Goal: Task Accomplishment & Management: Use online tool/utility

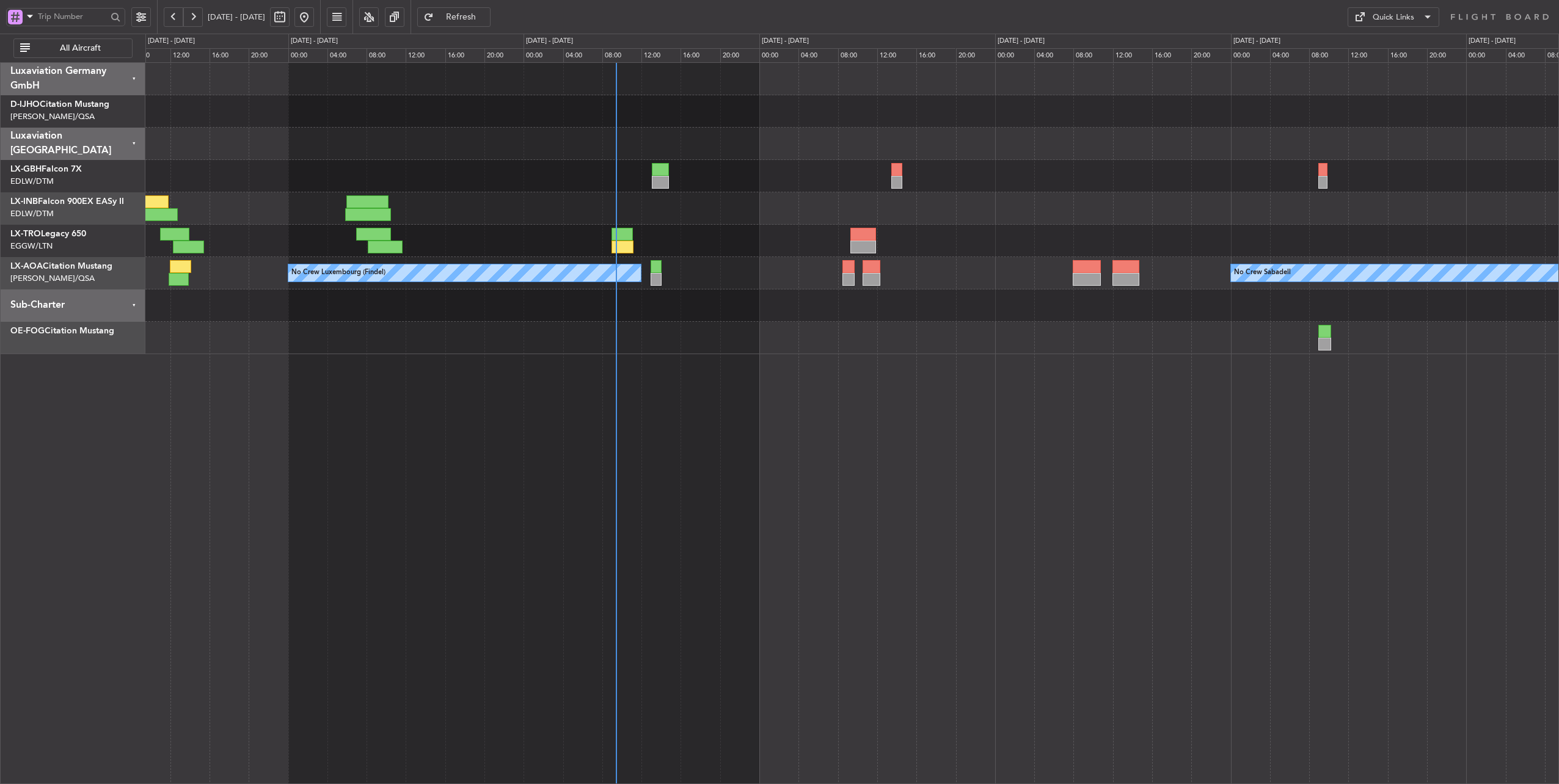
click at [712, 253] on div at bounding box center [852, 241] width 1414 height 33
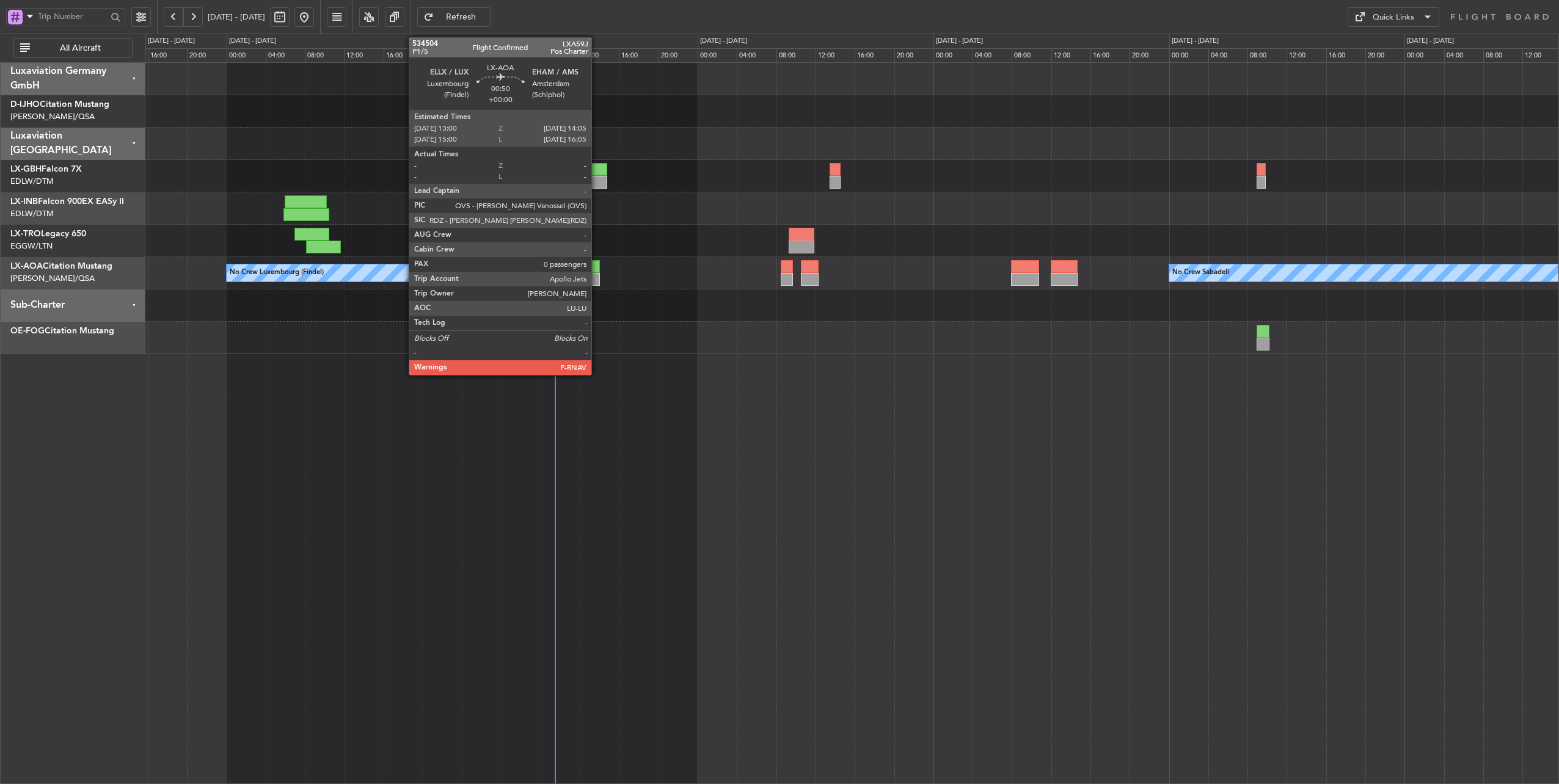
click at [597, 264] on div at bounding box center [594, 266] width 11 height 13
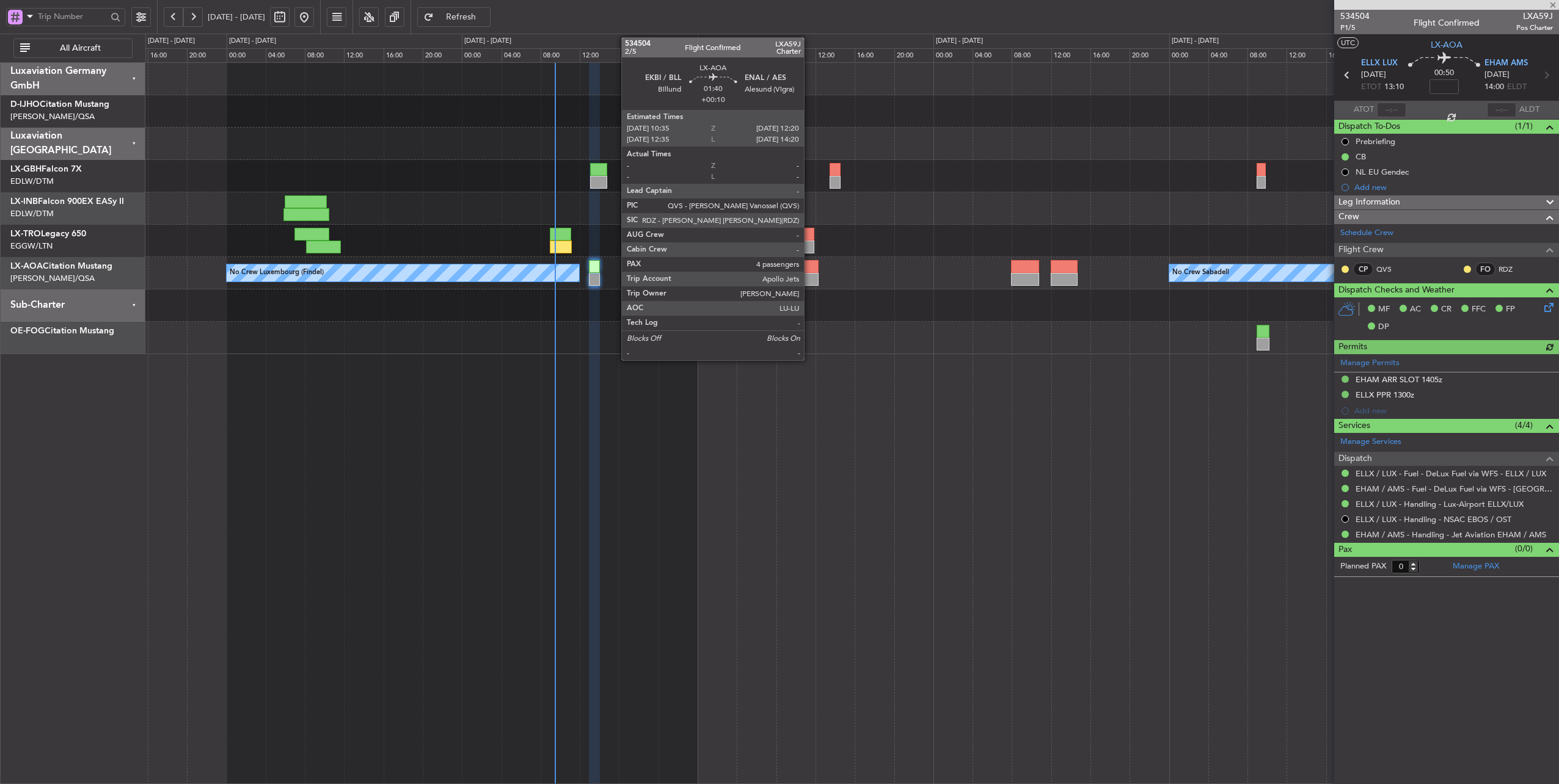
click at [810, 269] on div at bounding box center [809, 266] width 17 height 13
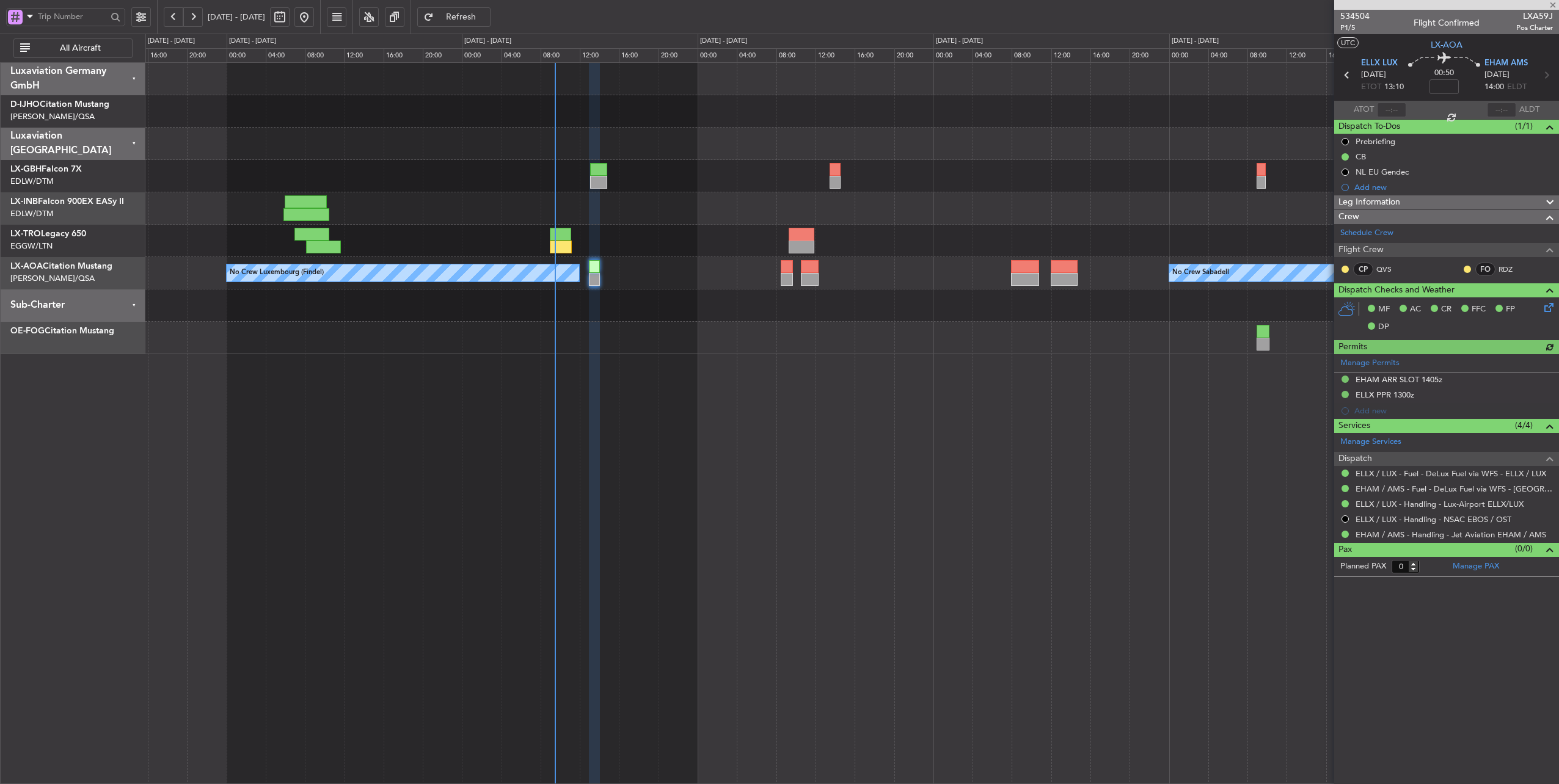
type input "+00:10"
type input "4"
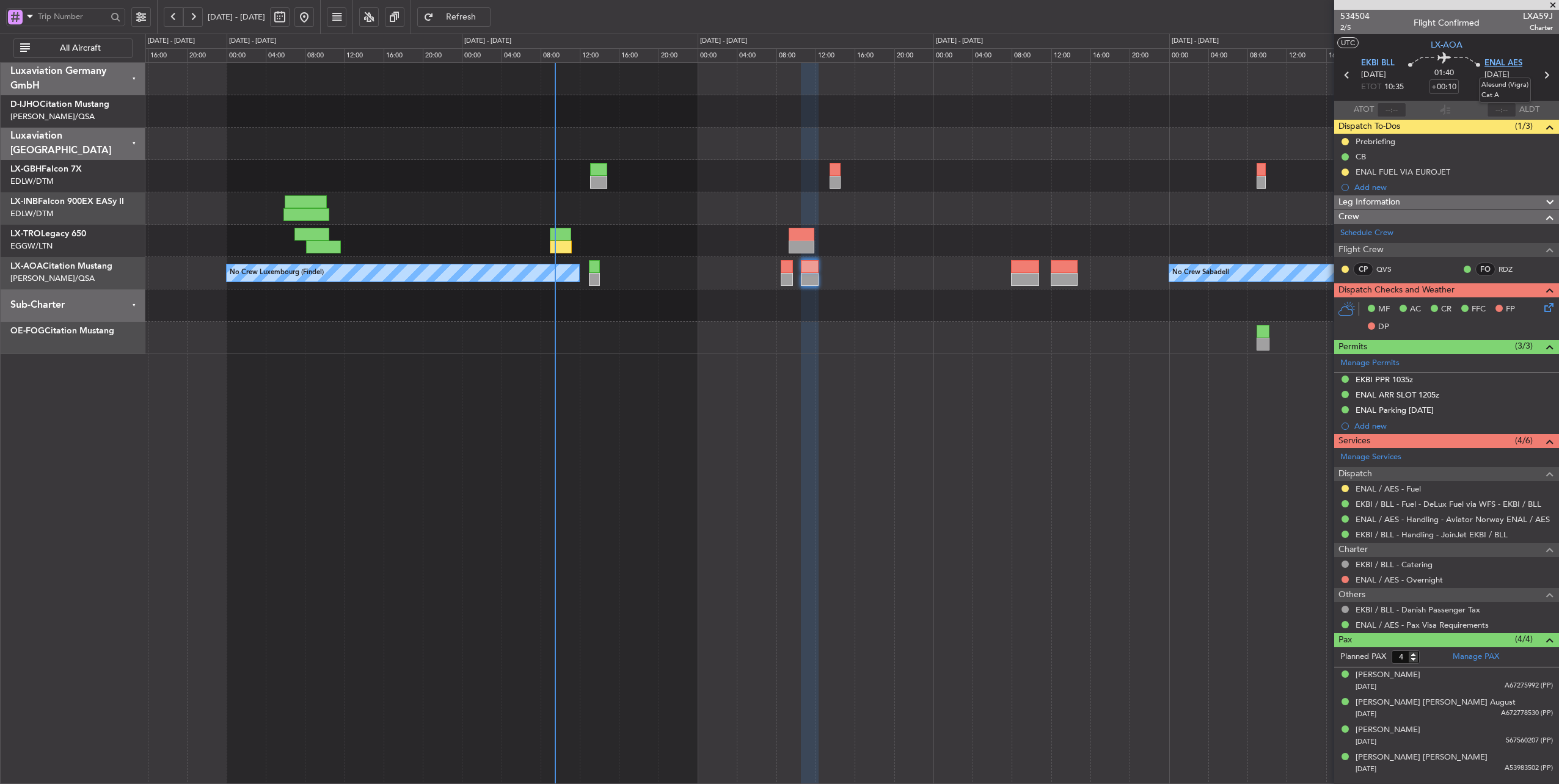
click at [1489, 61] on span "ENAL AES" at bounding box center [1503, 63] width 38 height 13
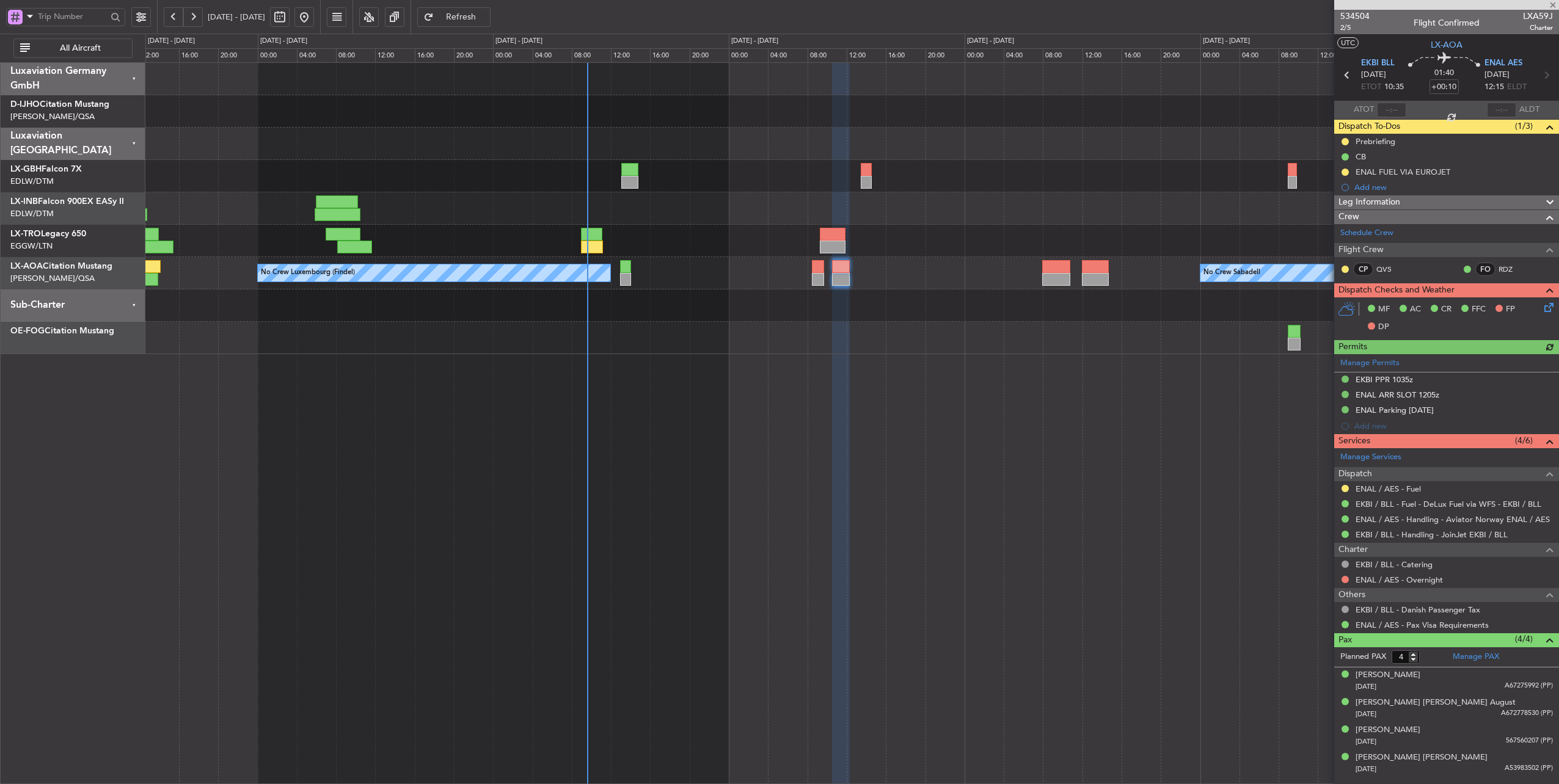
click at [718, 218] on div at bounding box center [852, 208] width 1414 height 33
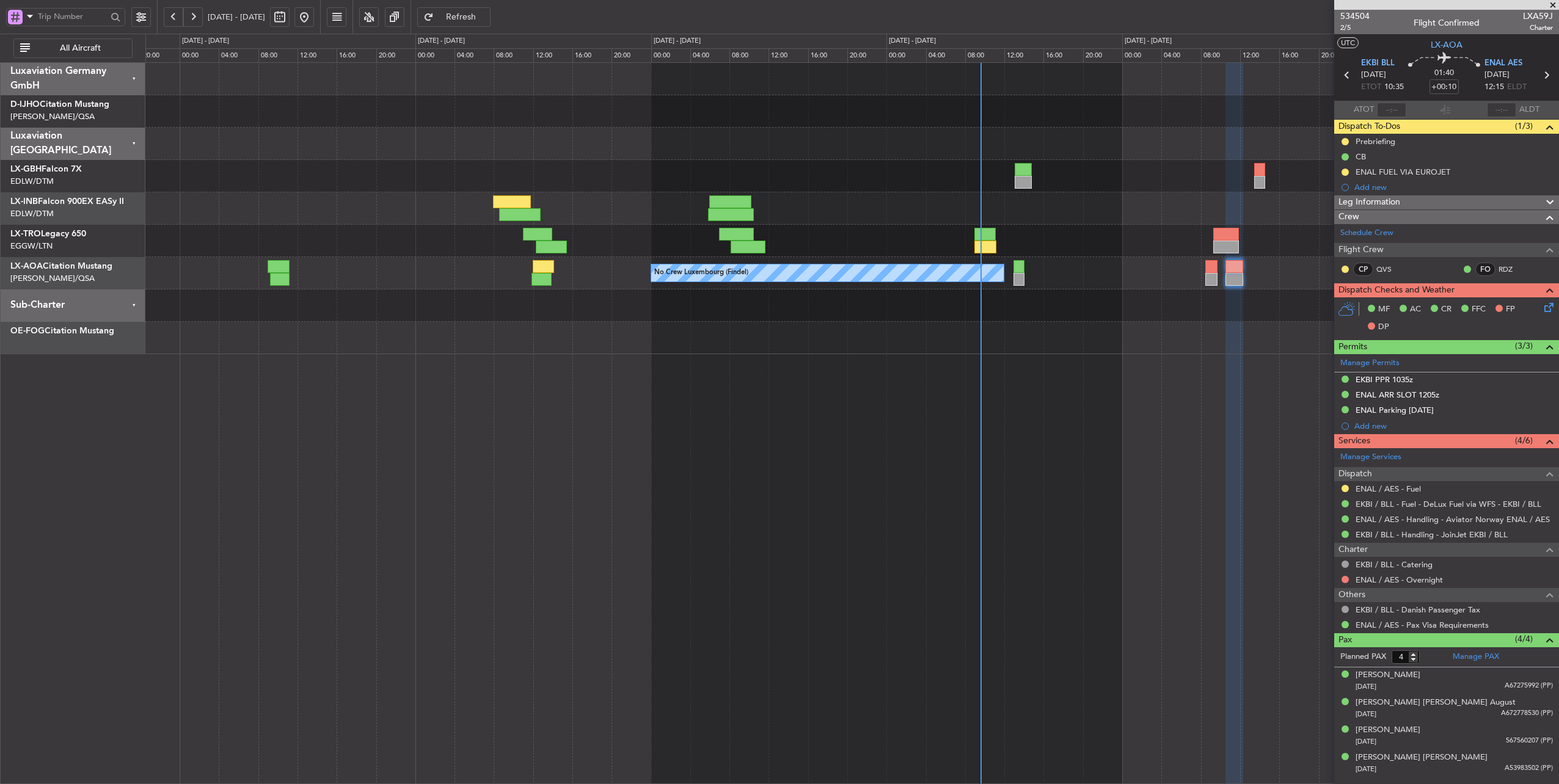
click at [877, 245] on div "Planned Maint Nice ([GEOGRAPHIC_DATA]) Unplanned Maint [GEOGRAPHIC_DATA] ([GEOG…" at bounding box center [852, 208] width 1414 height 291
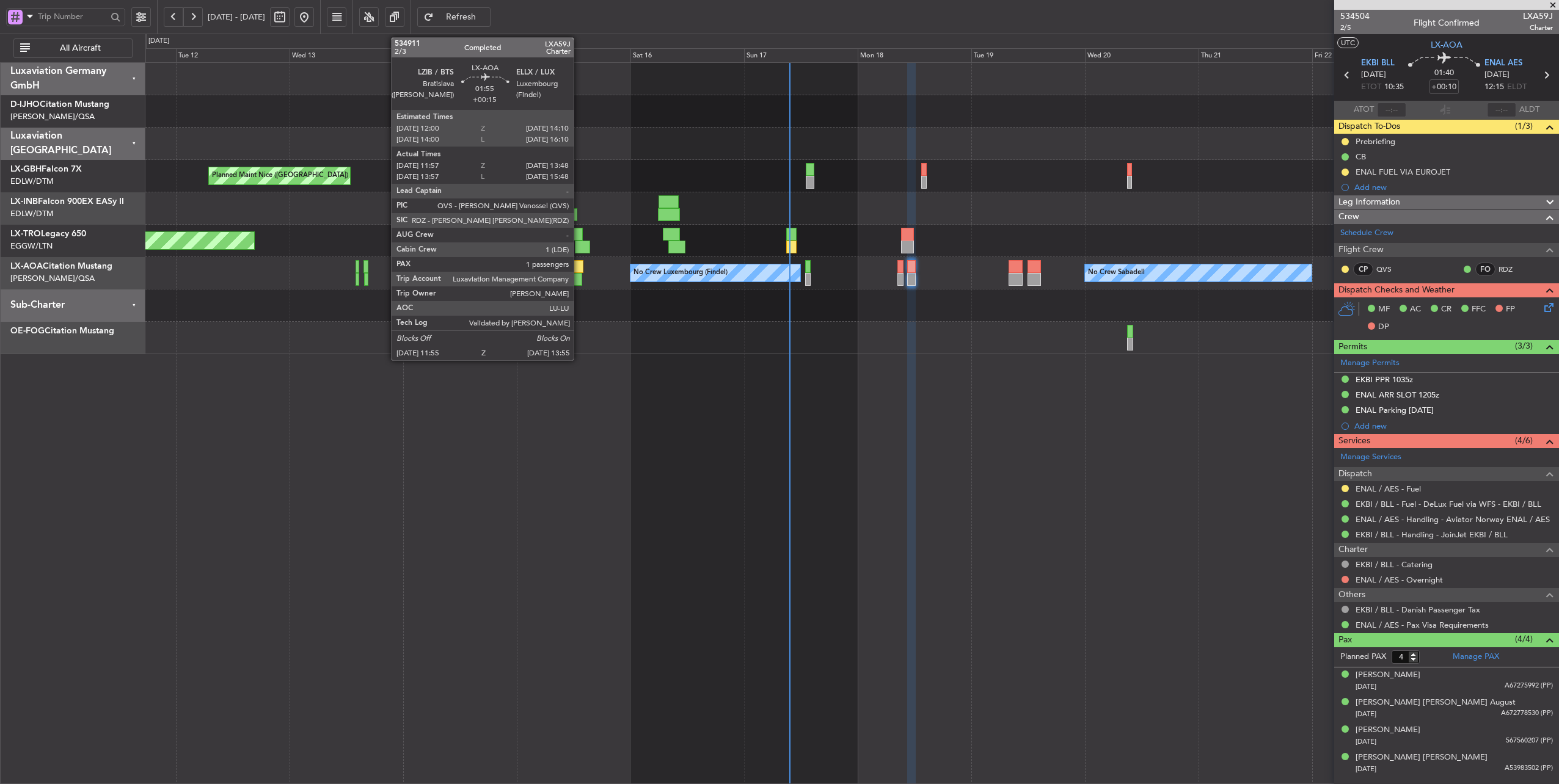
click at [580, 269] on div at bounding box center [578, 266] width 10 height 13
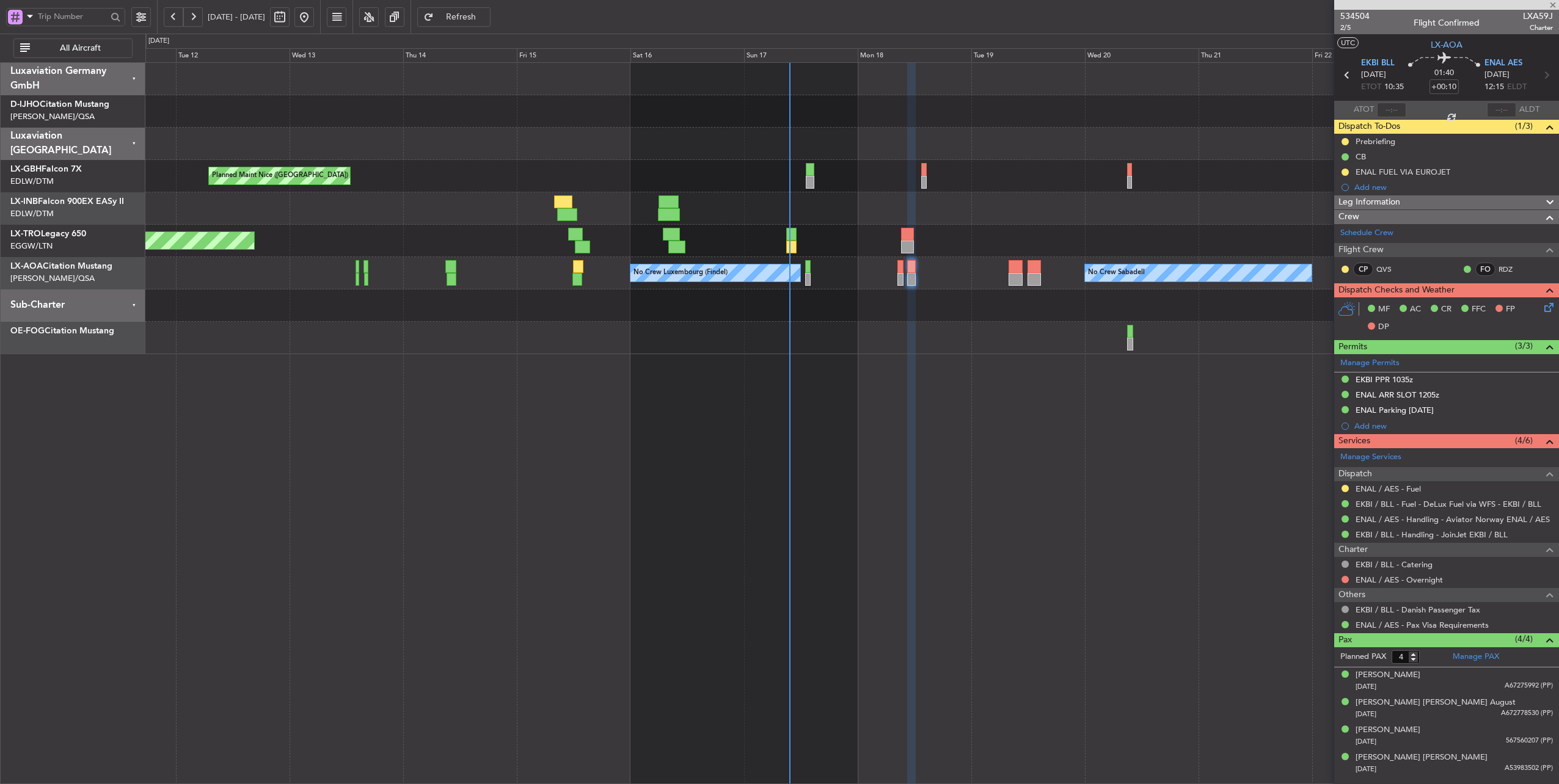
type input "+00:15"
type input "12:07"
type input "13:43"
type input "1"
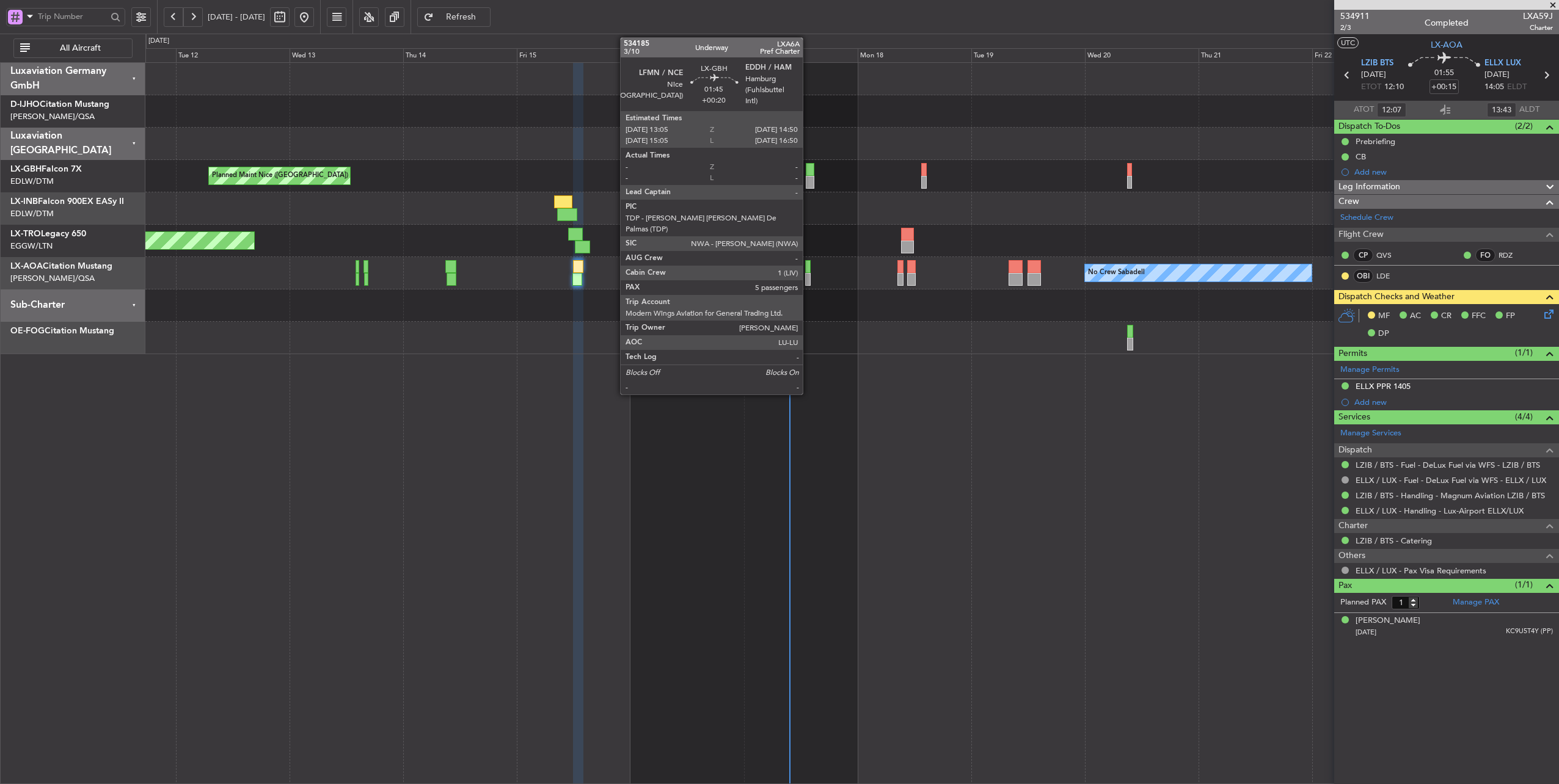
click at [809, 170] on div at bounding box center [810, 169] width 8 height 13
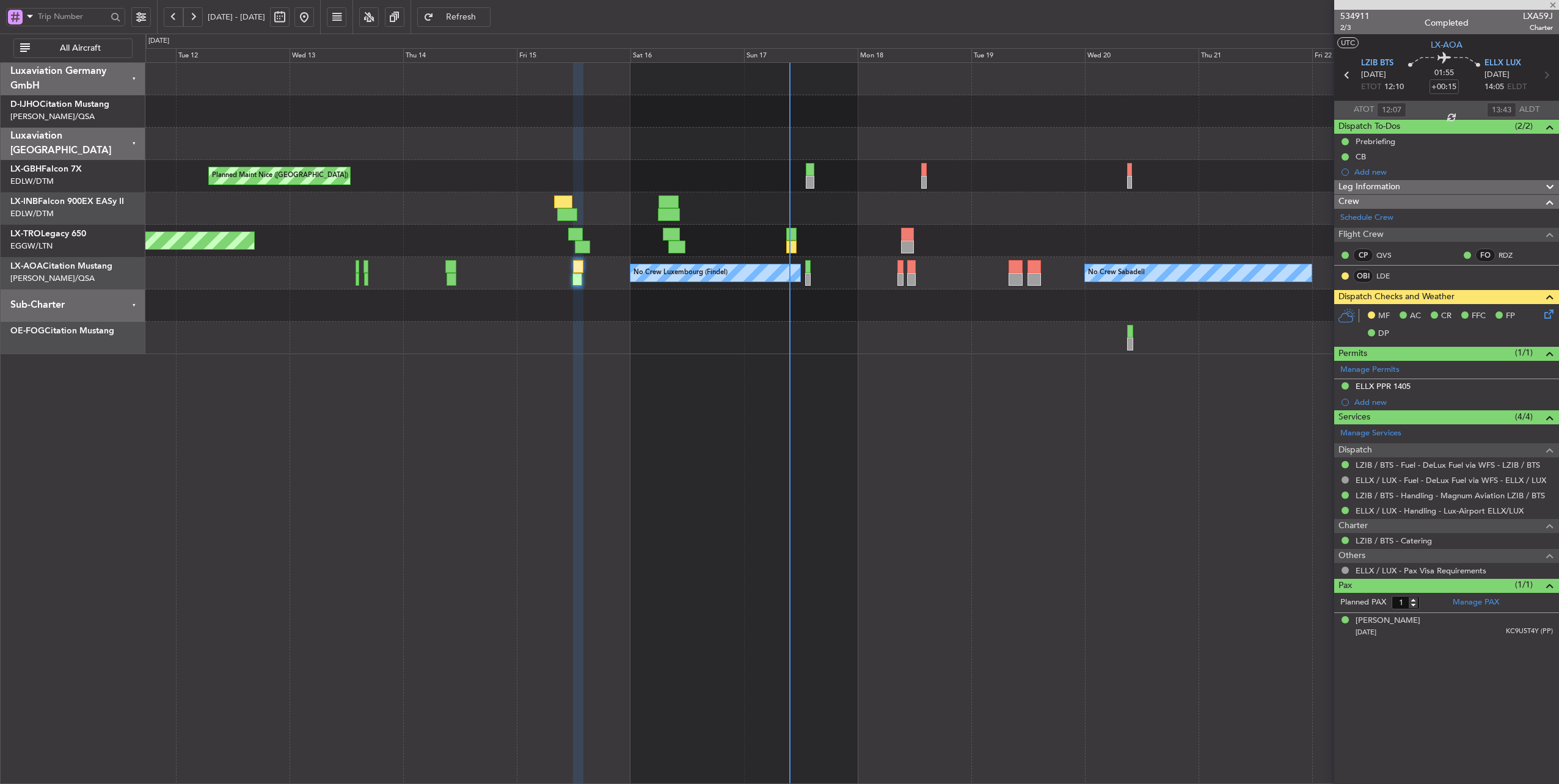
type input "+00:20"
type input "5"
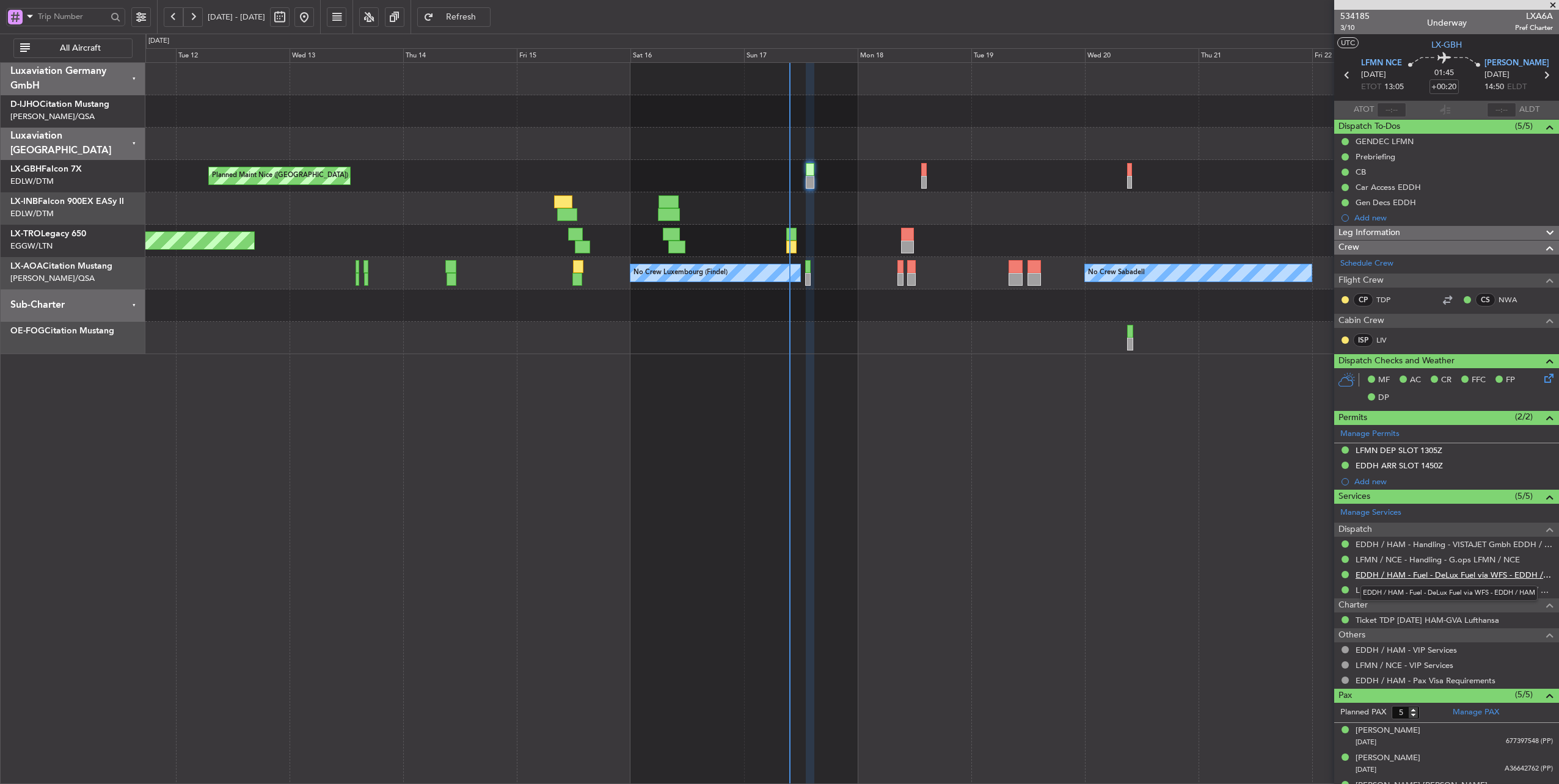
click at [1462, 575] on link "EDDH / HAM - Fuel - DeLux Fuel via WFS - EDDH / HAM" at bounding box center [1453, 575] width 197 height 10
click at [1482, 590] on link "LFMN / NCE - Fuel - DeLux Fuel via WFS - LFMN / NCE" at bounding box center [1453, 590] width 197 height 10
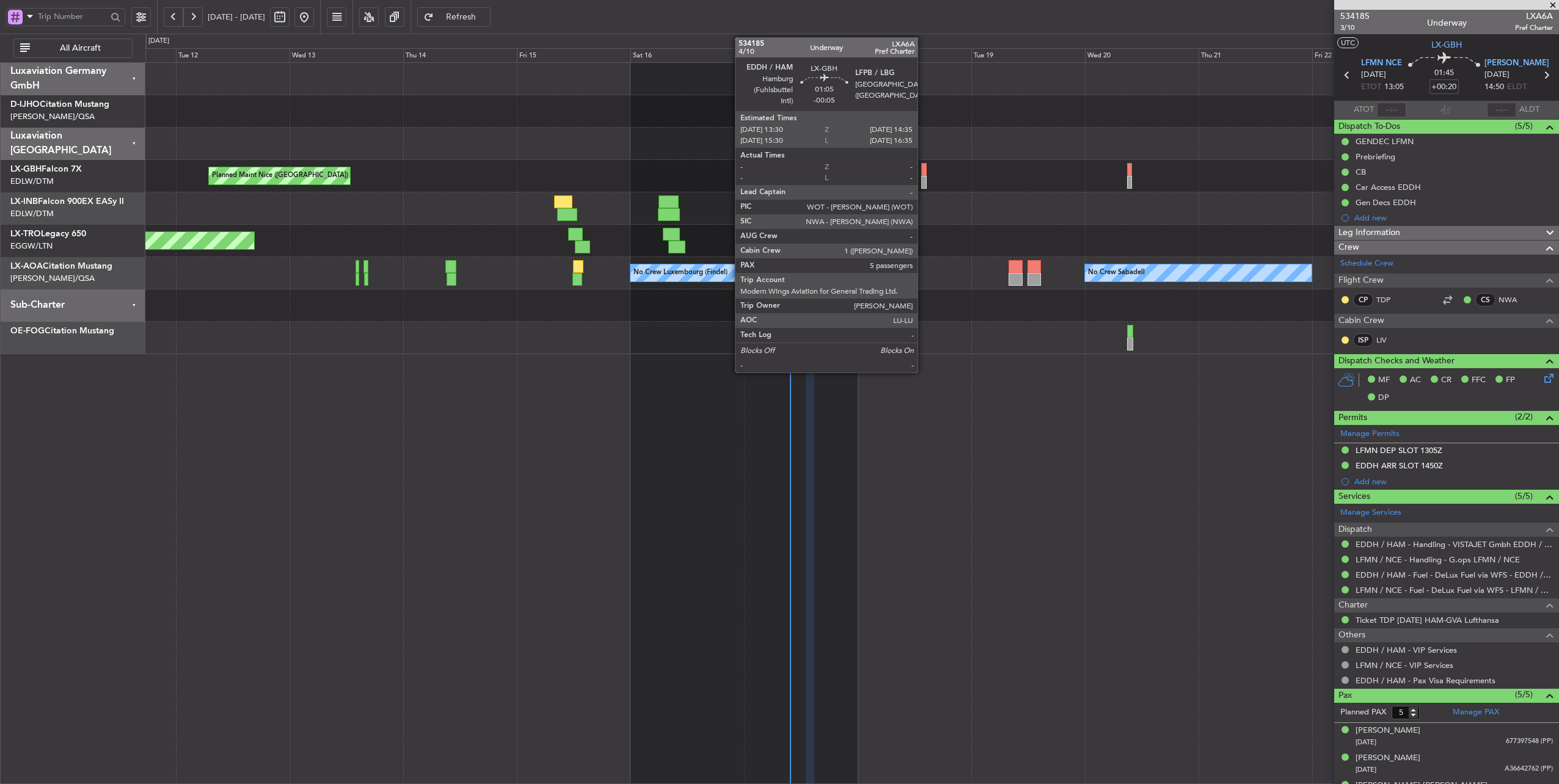
click at [924, 166] on div at bounding box center [924, 169] width 6 height 13
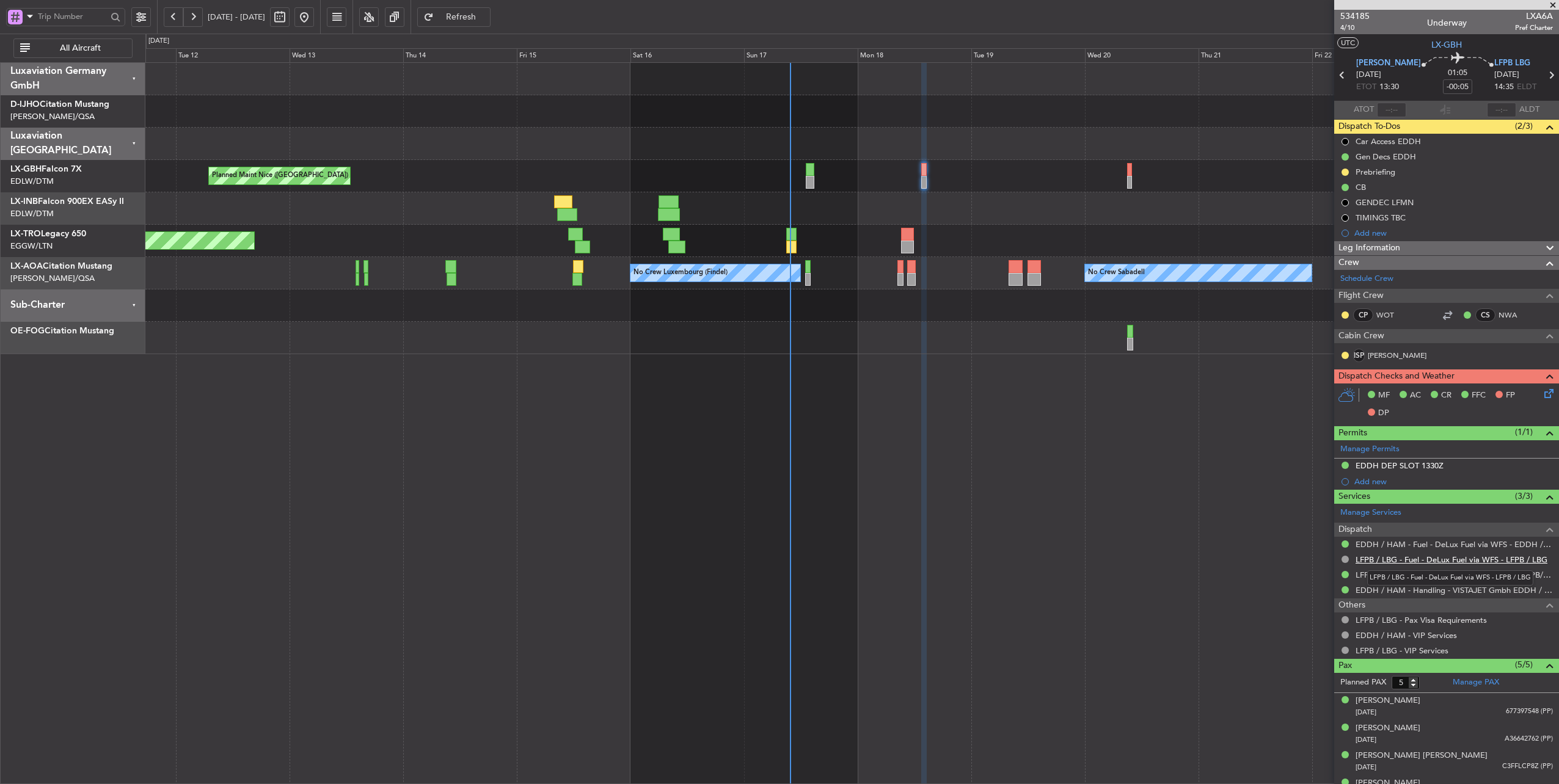
click at [1436, 559] on link "LFPB / LBG - Fuel - DeLux Fuel via WFS - LFPB / LBG" at bounding box center [1451, 559] width 192 height 10
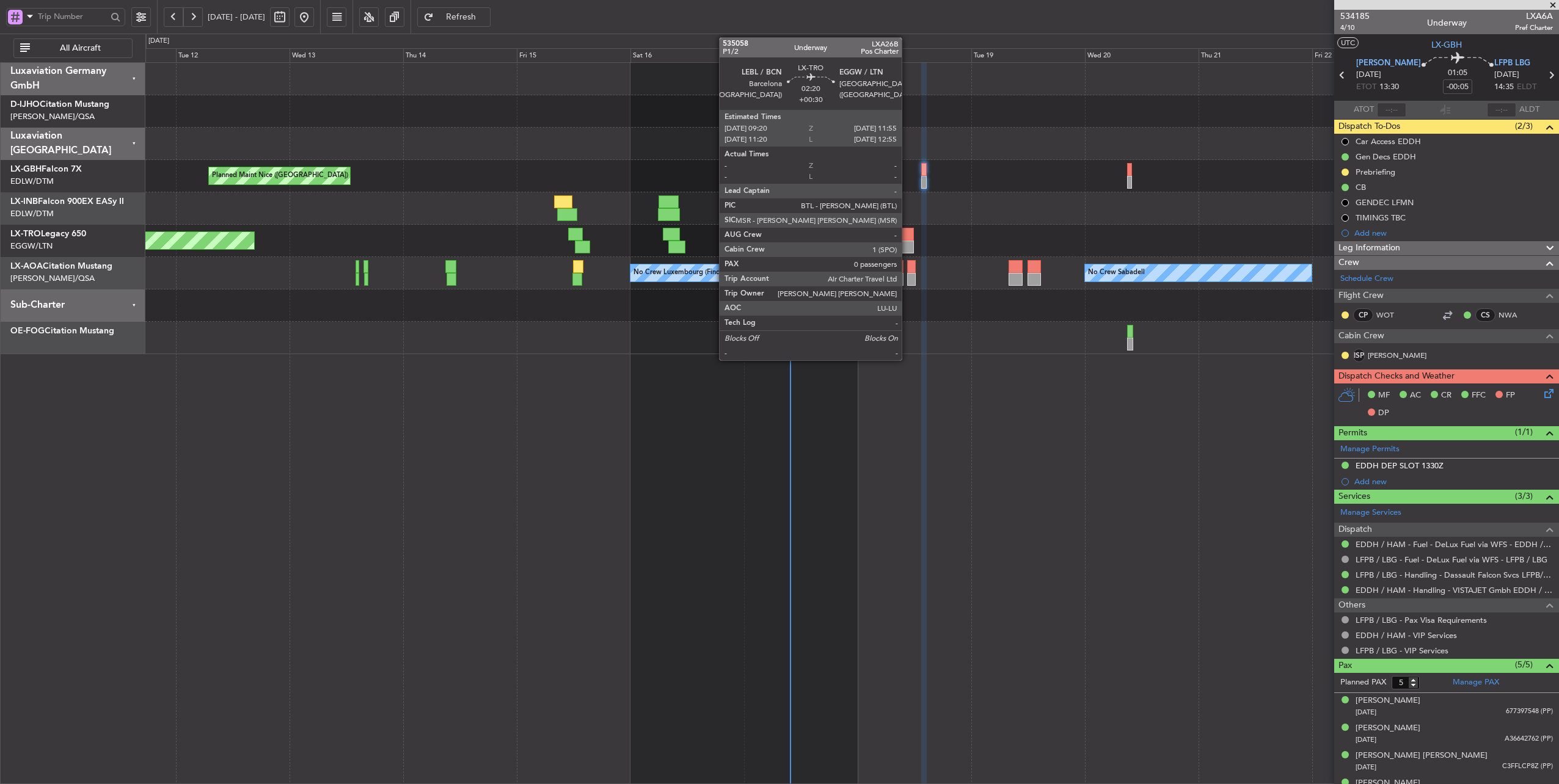
click at [908, 236] on div at bounding box center [908, 234] width 13 height 13
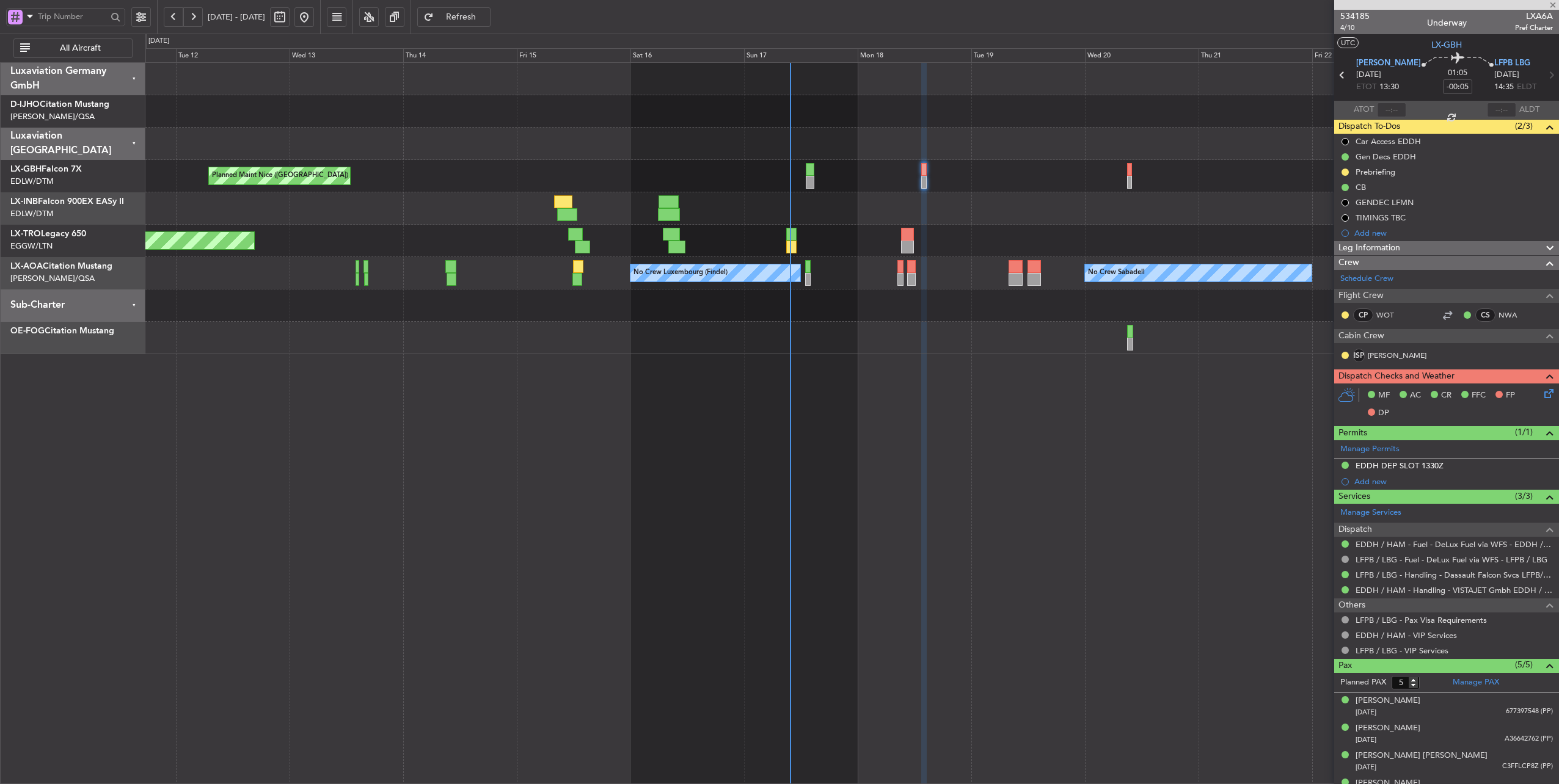
type input "+00:30"
type input "0"
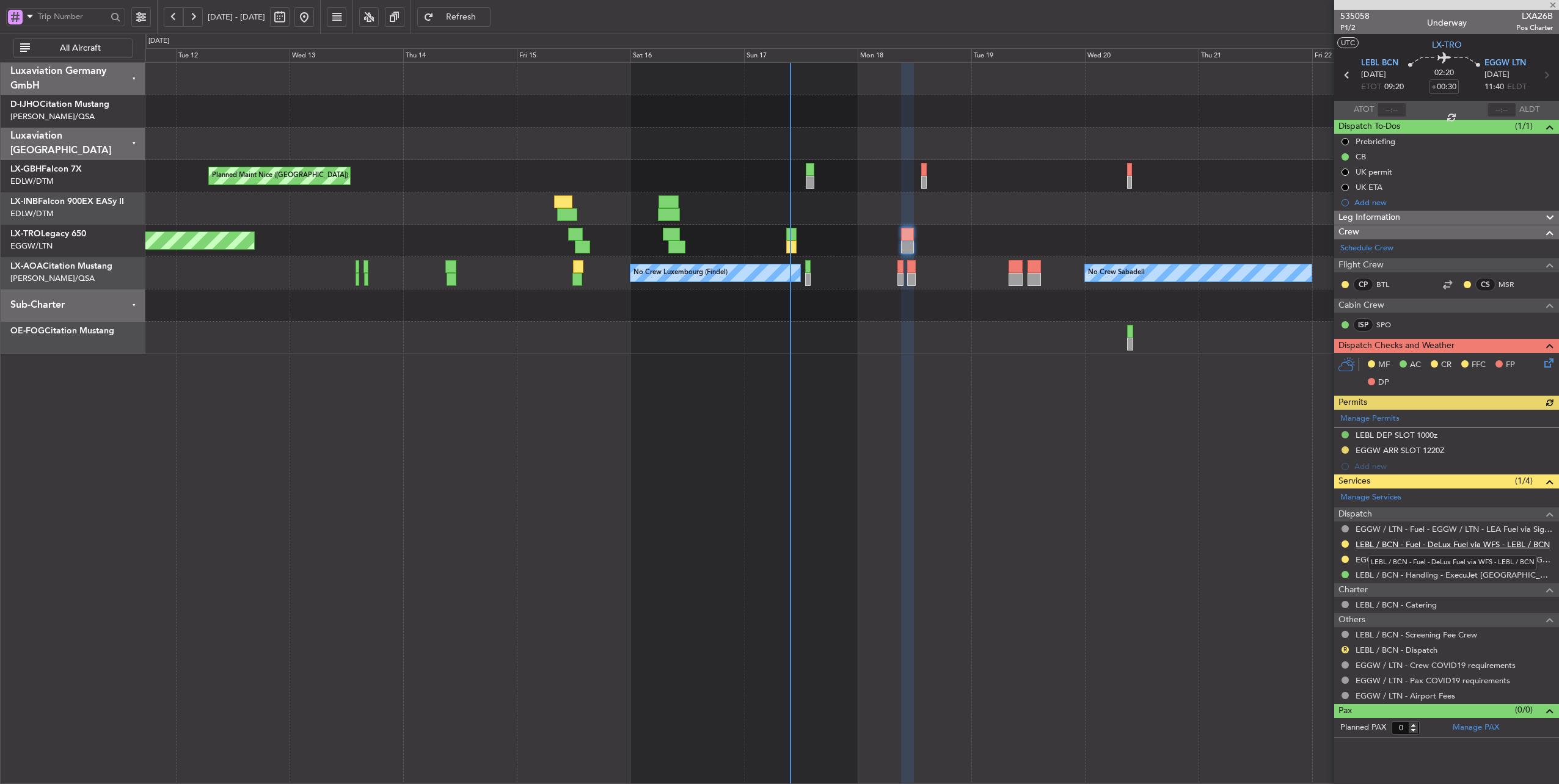
click at [1438, 543] on link "LEBL / BCN - Fuel - DeLux Fuel via WFS - LEBL / BCN" at bounding box center [1452, 544] width 194 height 10
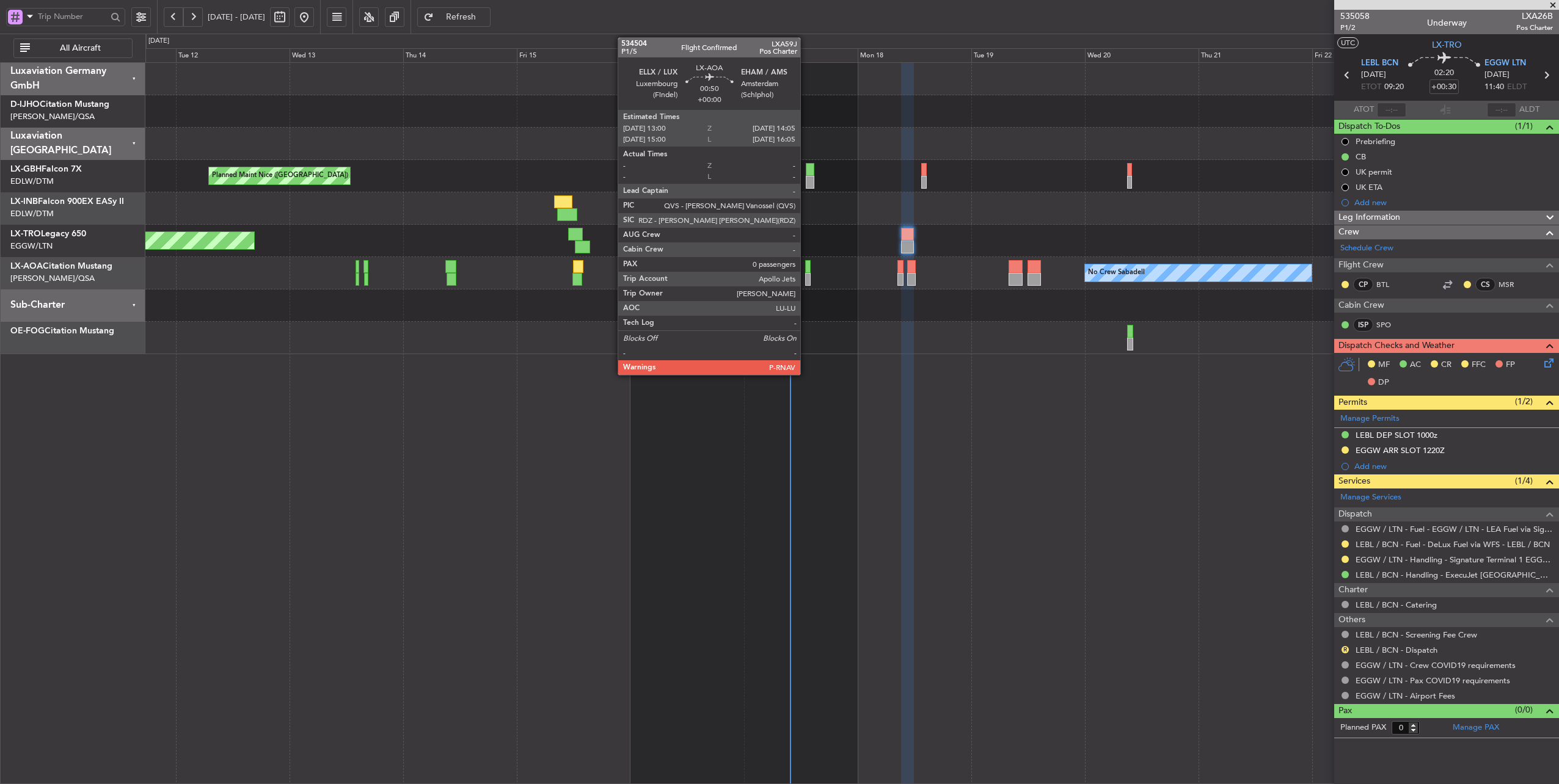
click at [806, 266] on div at bounding box center [808, 266] width 6 height 13
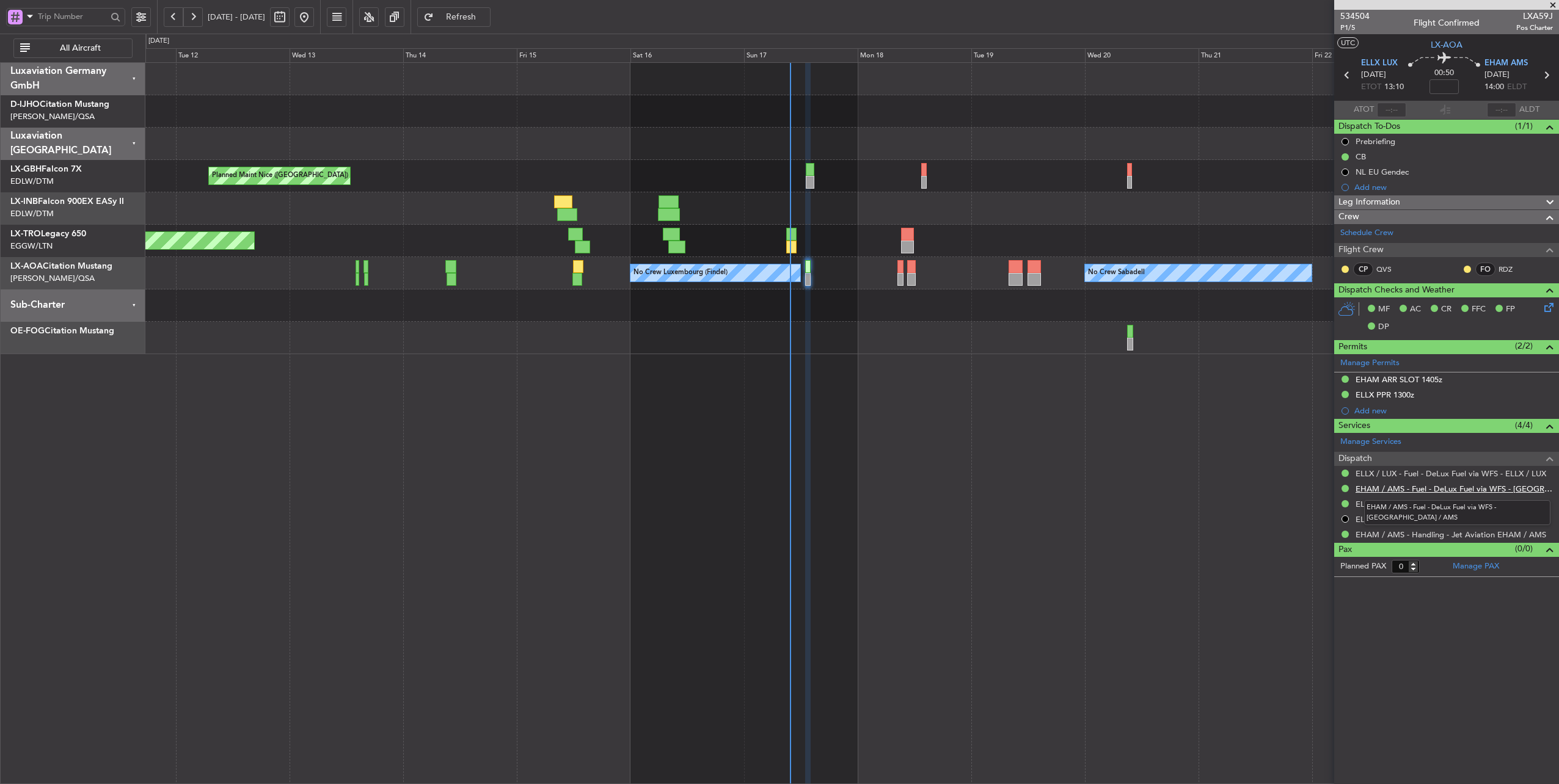
click at [1460, 485] on link "EHAM / AMS - Fuel - DeLux Fuel via WFS - [GEOGRAPHIC_DATA] / AMS" at bounding box center [1453, 488] width 197 height 10
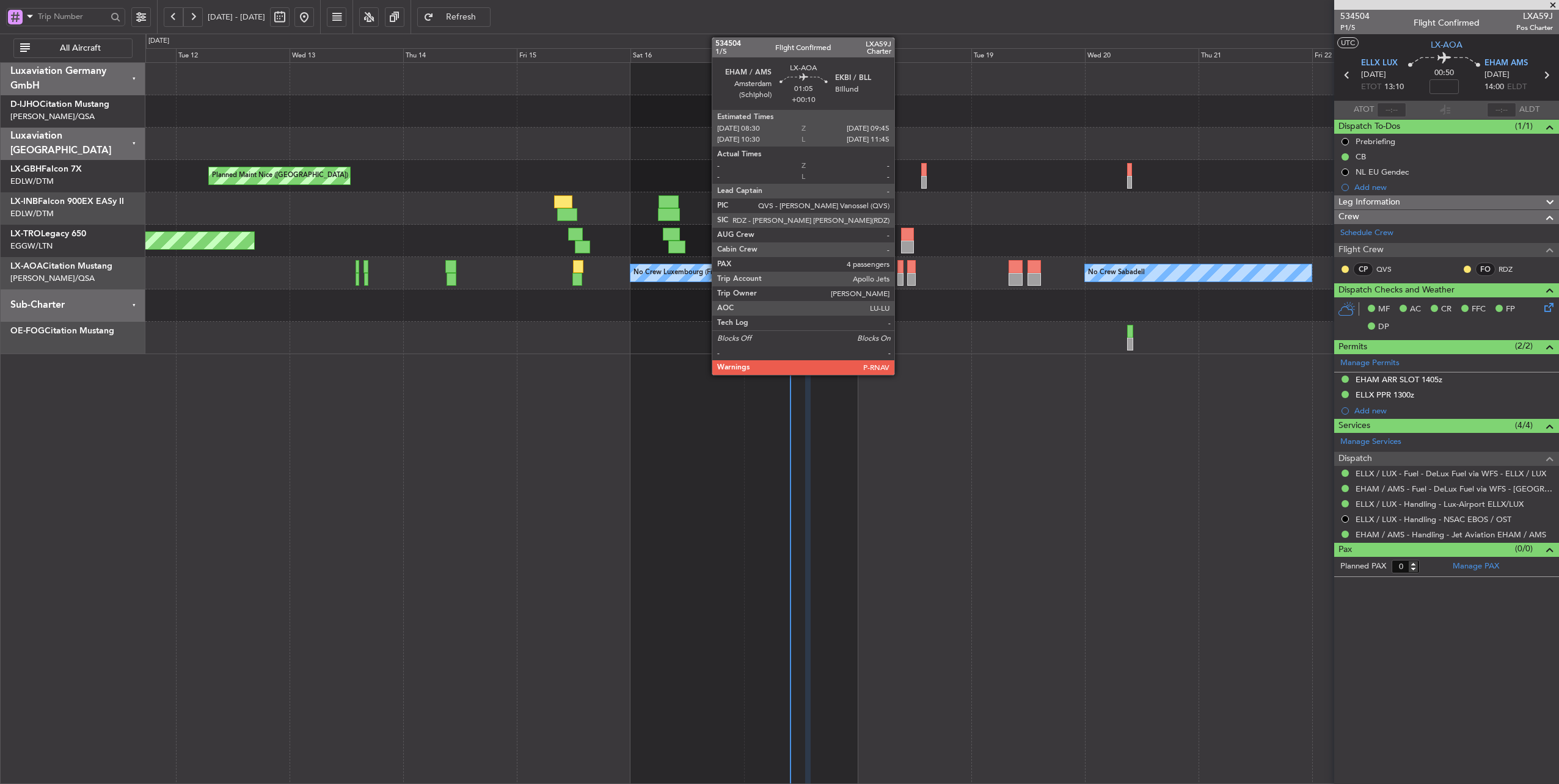
click at [901, 262] on div at bounding box center [900, 266] width 6 height 13
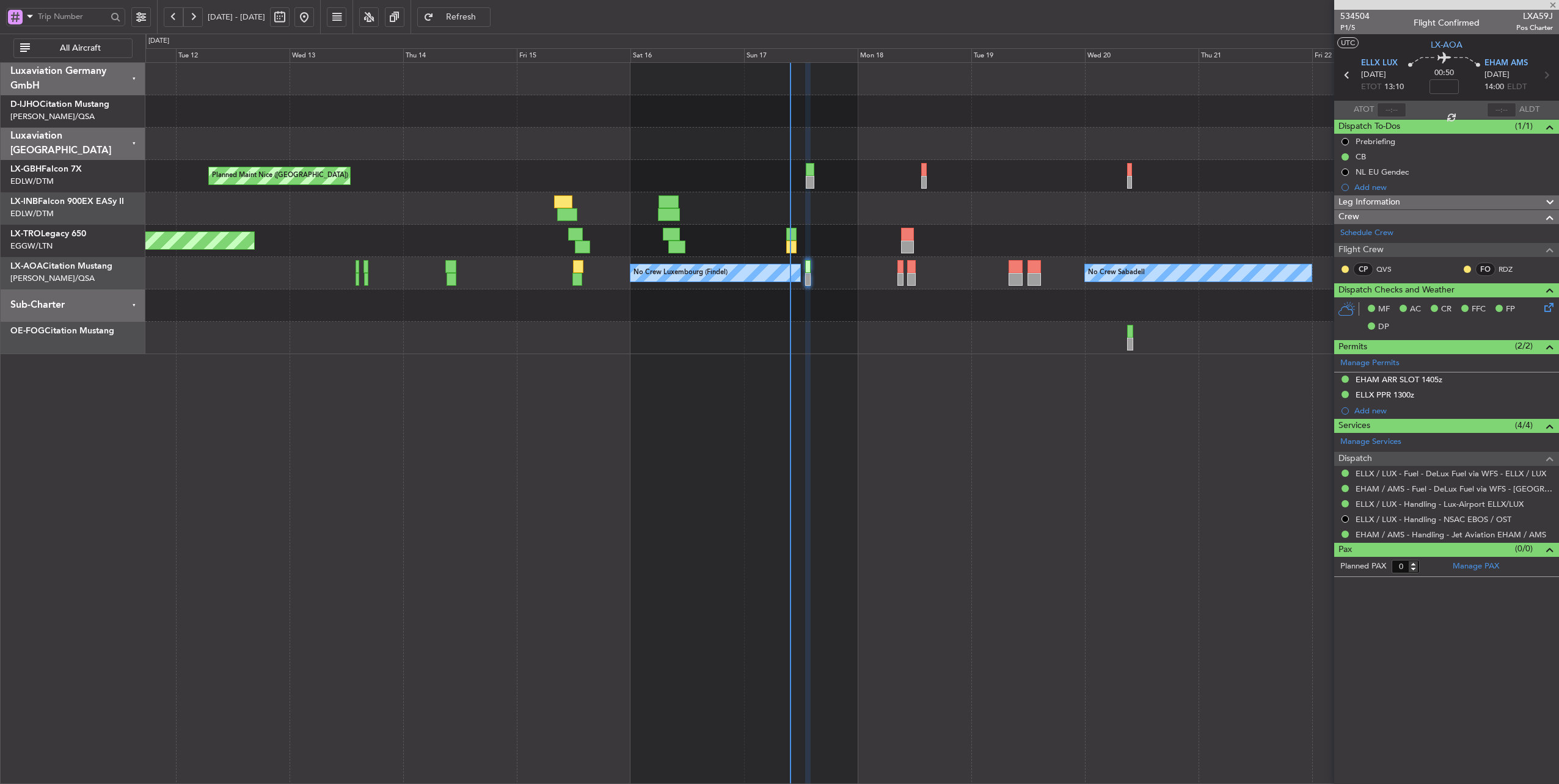
type input "+00:10"
type input "4"
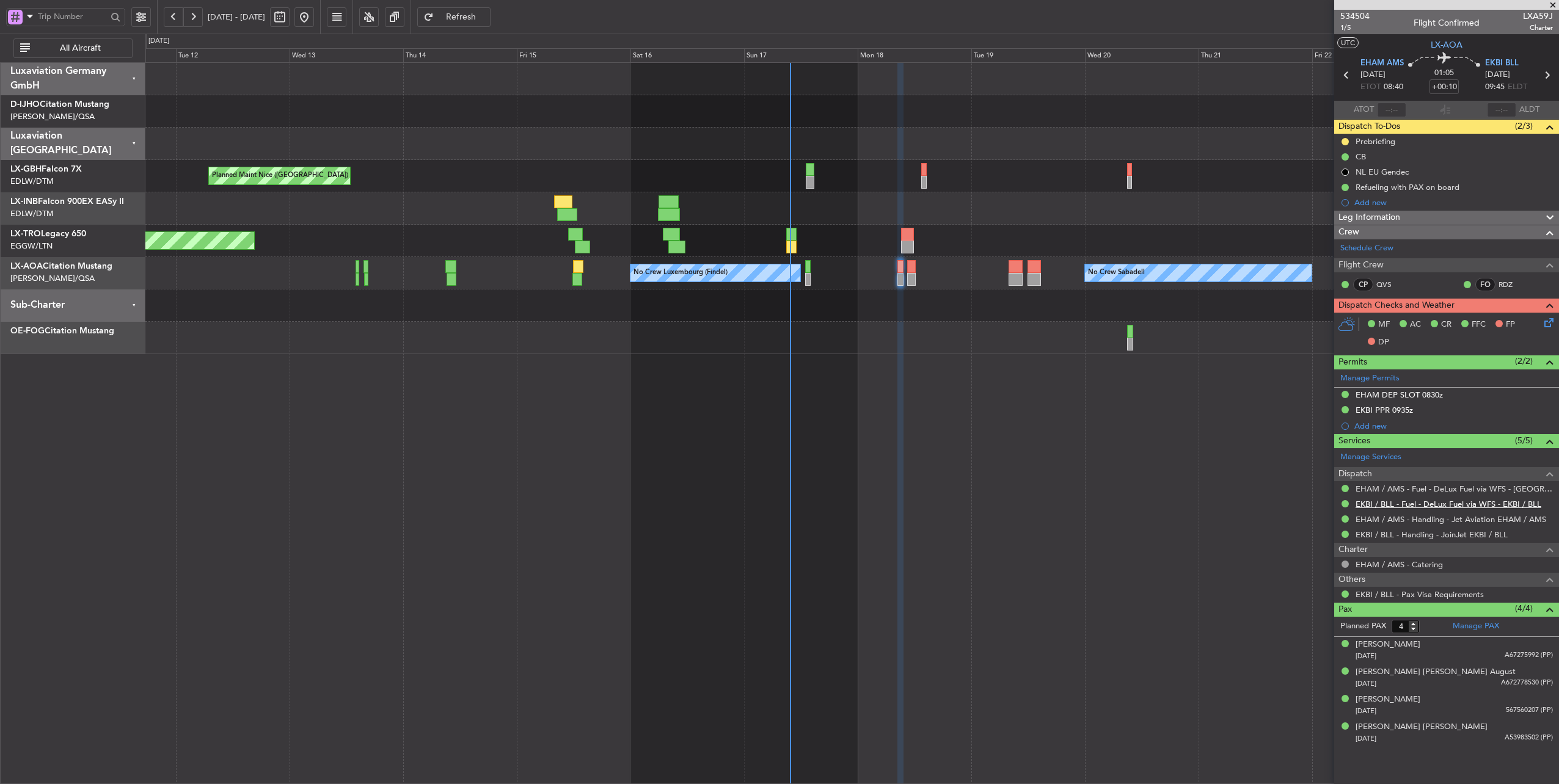
click at [1478, 499] on link "EKBI / BLL - Fuel - DeLux Fuel via WFS - EKBI / BLL" at bounding box center [1448, 504] width 186 height 10
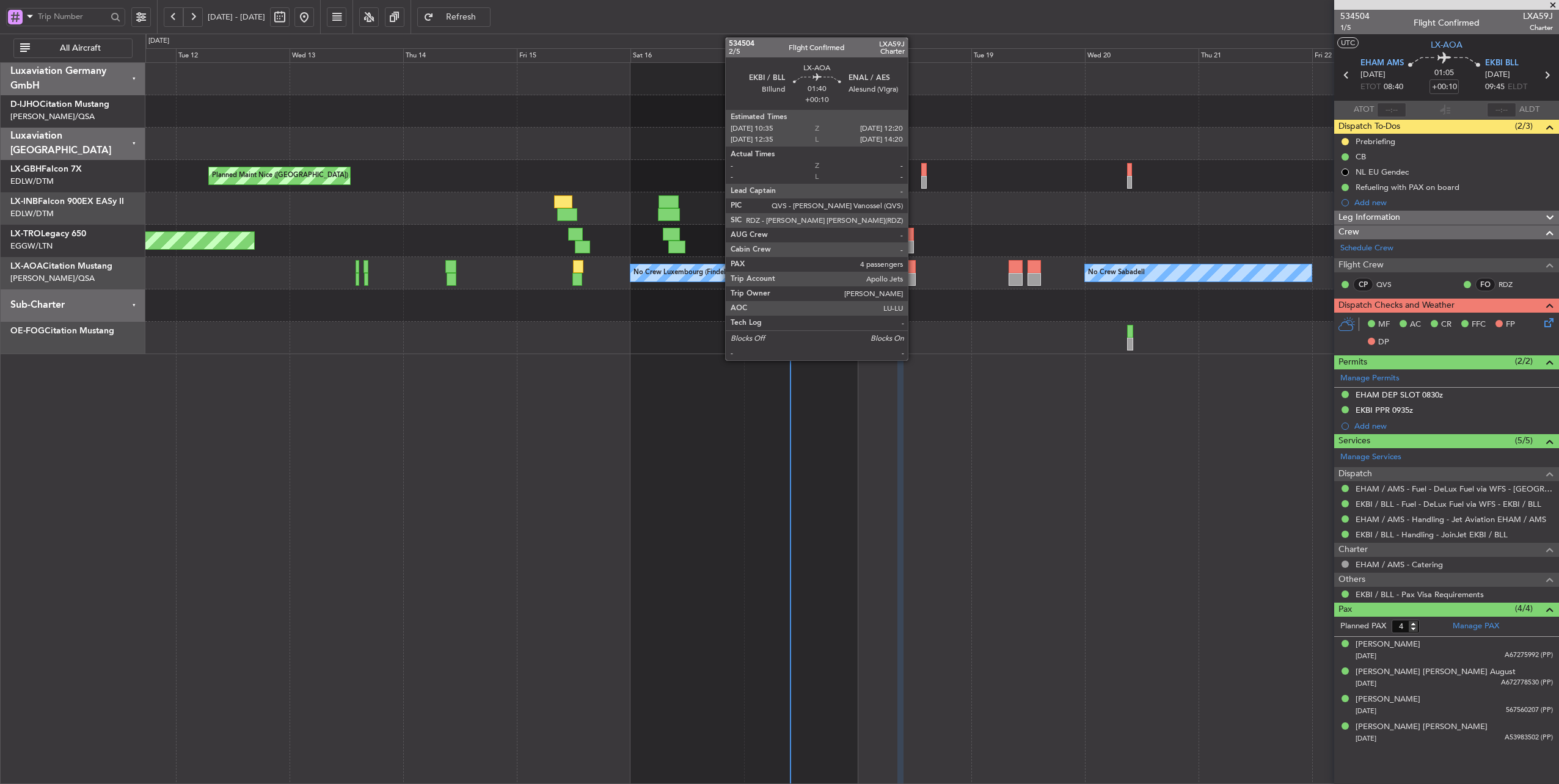
click at [914, 262] on div at bounding box center [911, 266] width 8 height 13
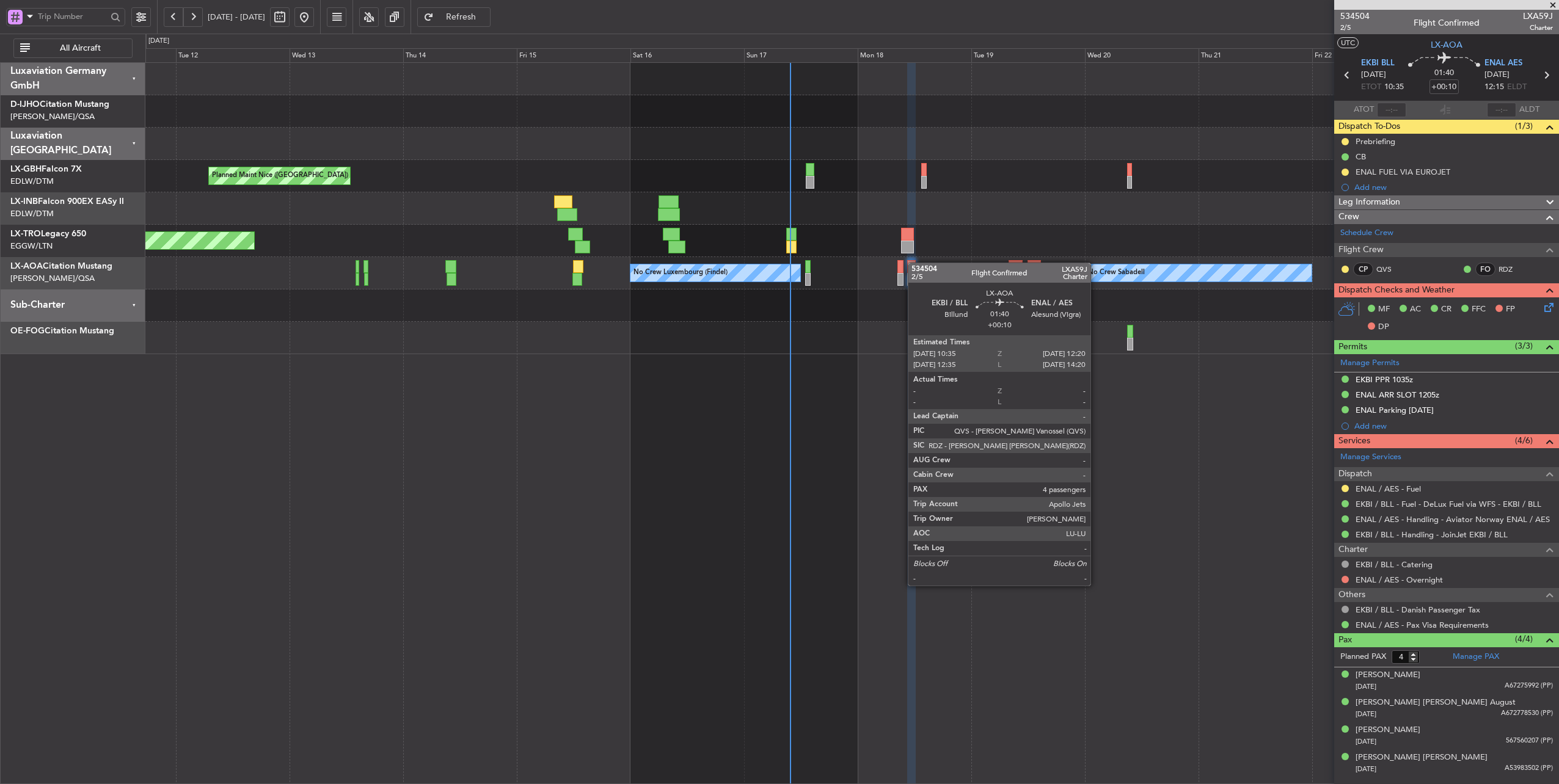
click at [1221, 459] on div "Planned Maint Nice ([GEOGRAPHIC_DATA]) Unplanned Maint [GEOGRAPHIC_DATA] ([GEOG…" at bounding box center [853, 424] width 1414 height 722
click at [873, 308] on div at bounding box center [852, 305] width 1414 height 33
click at [882, 289] on div at bounding box center [852, 305] width 1414 height 33
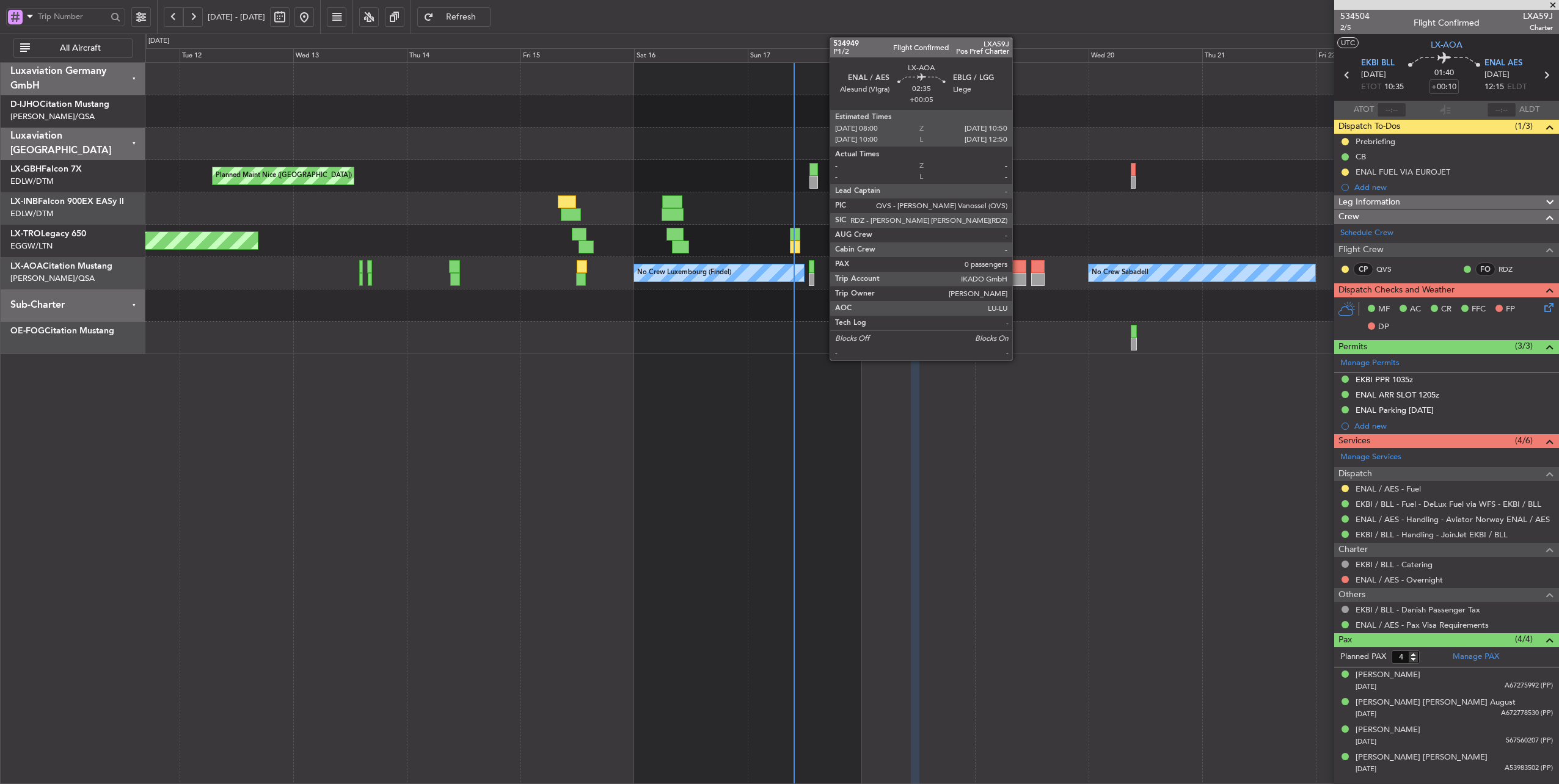
click at [1018, 267] on div at bounding box center [1018, 266] width 13 height 13
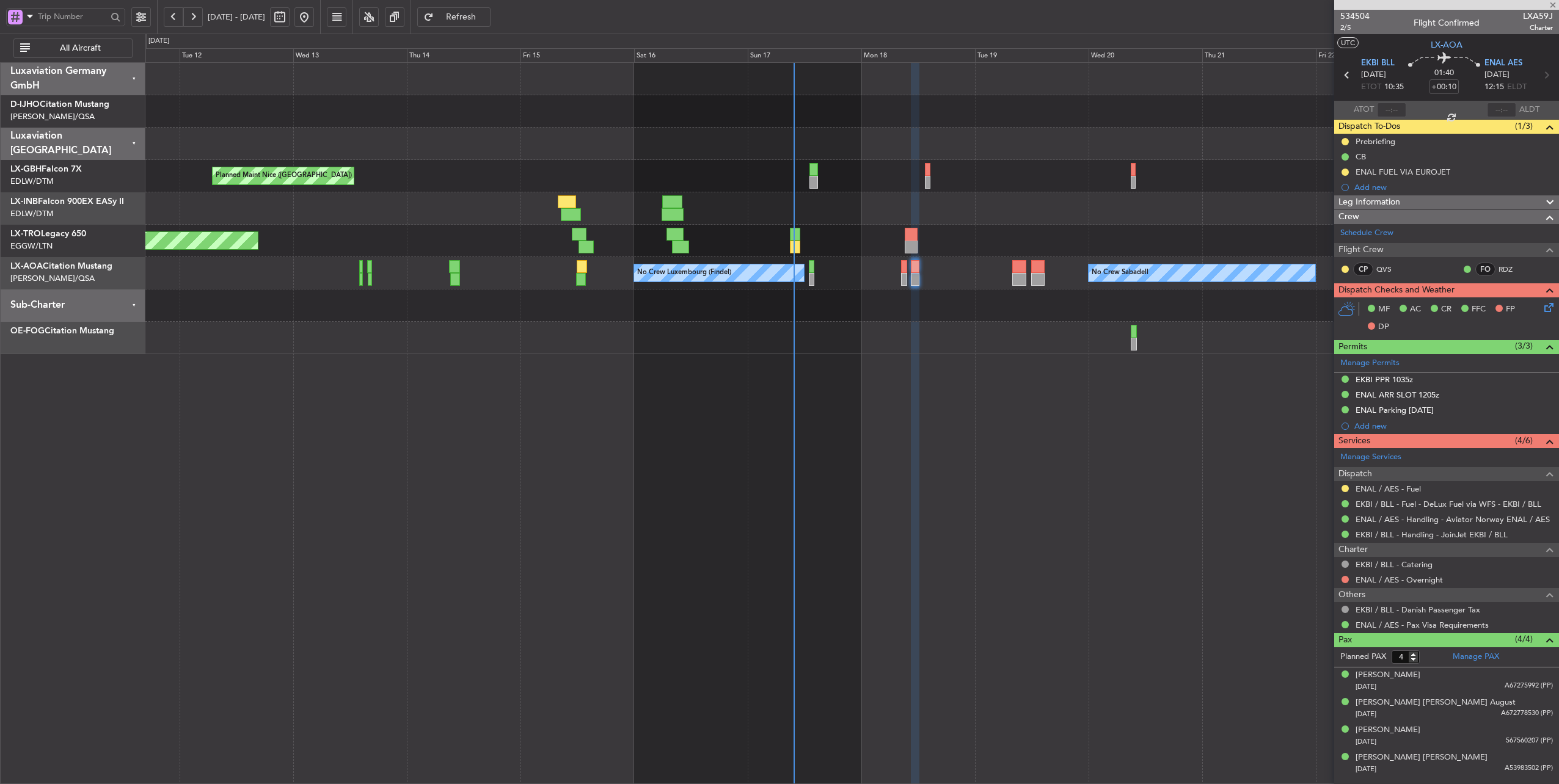
type input "+00:05"
type input "0"
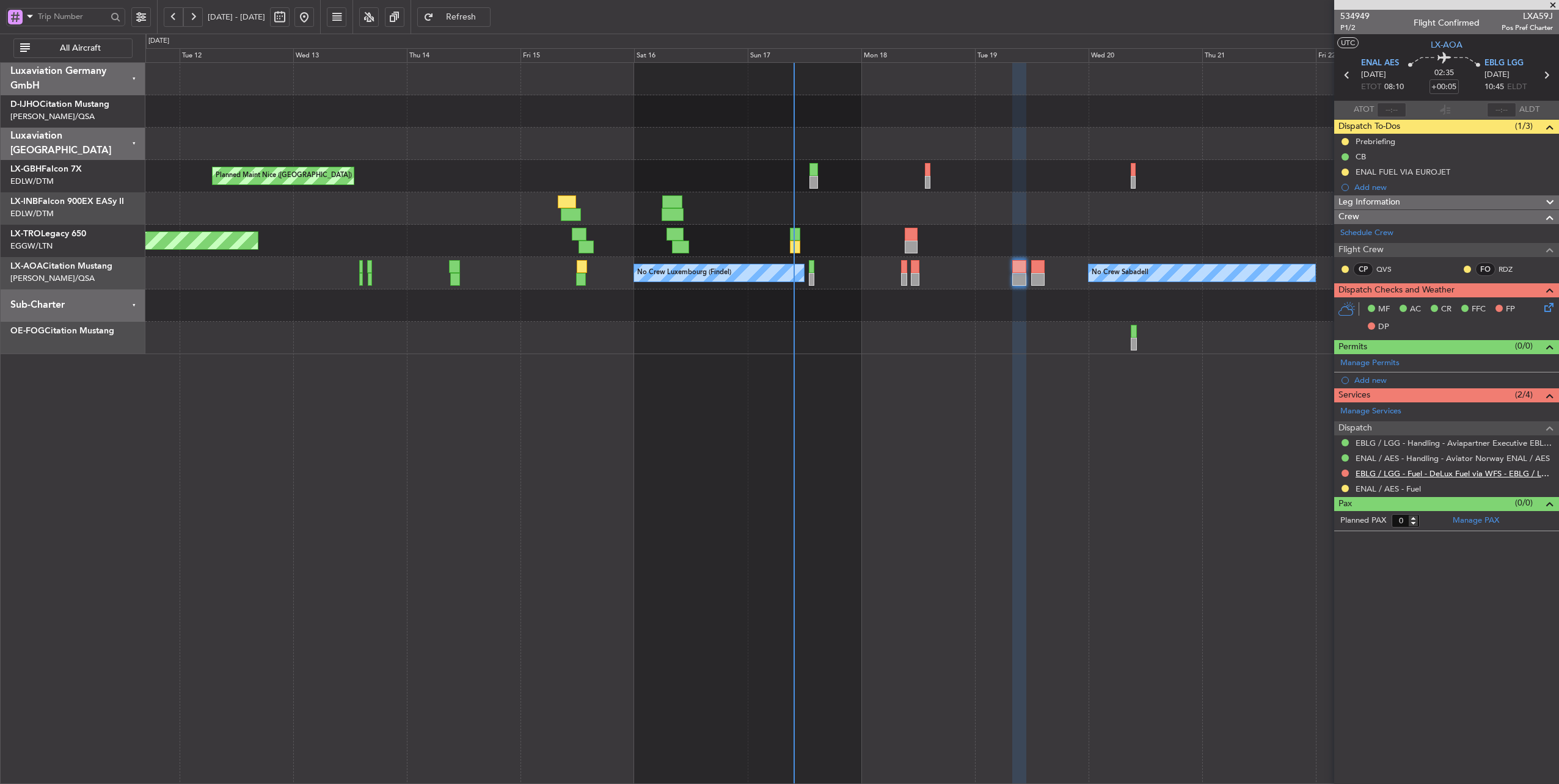
click at [1487, 472] on link "EBLG / LGG - Fuel - DeLux Fuel via WFS - EBLG / LGG" at bounding box center [1453, 473] width 197 height 10
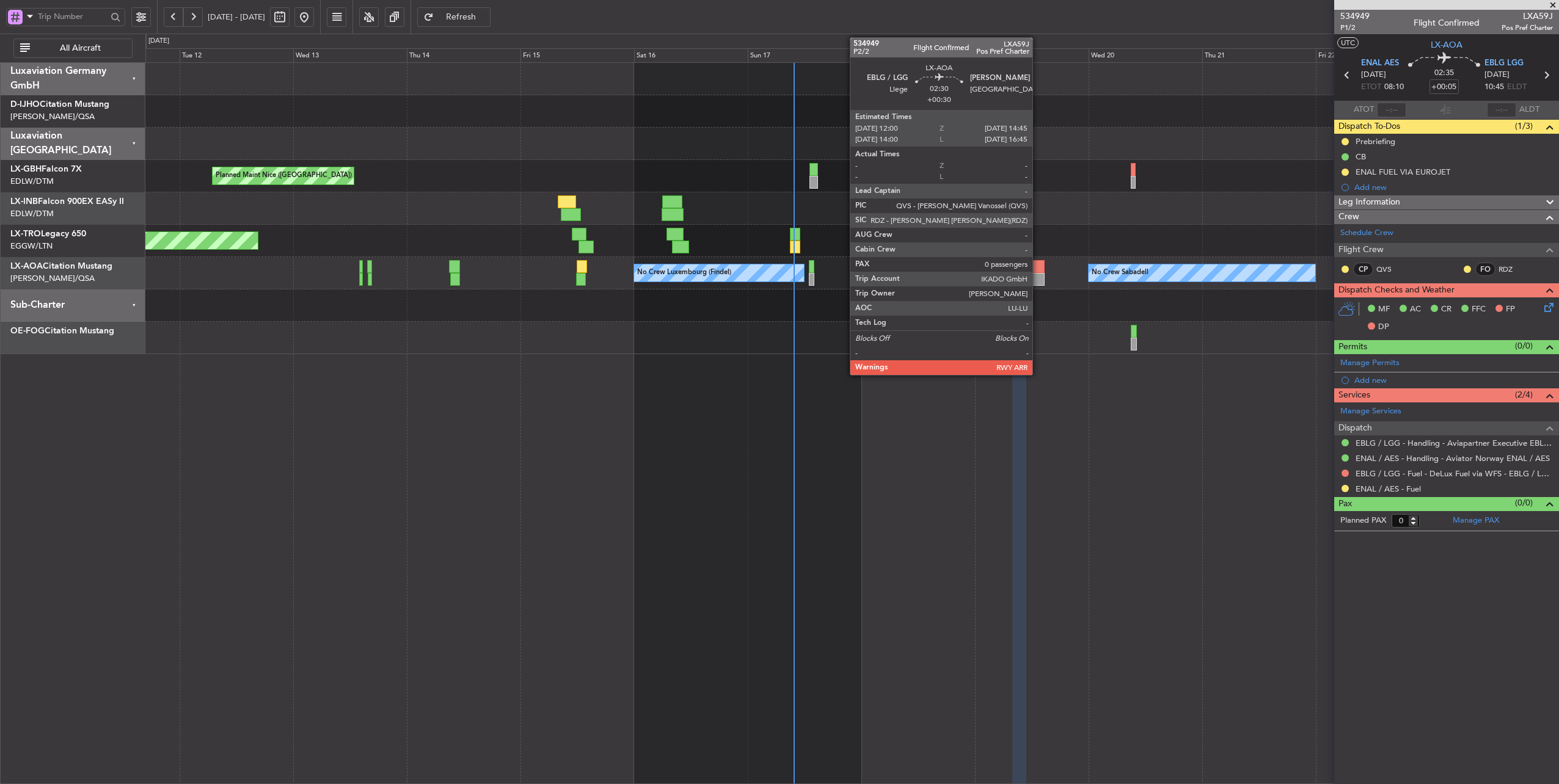
click at [1038, 266] on div at bounding box center [1037, 266] width 13 height 13
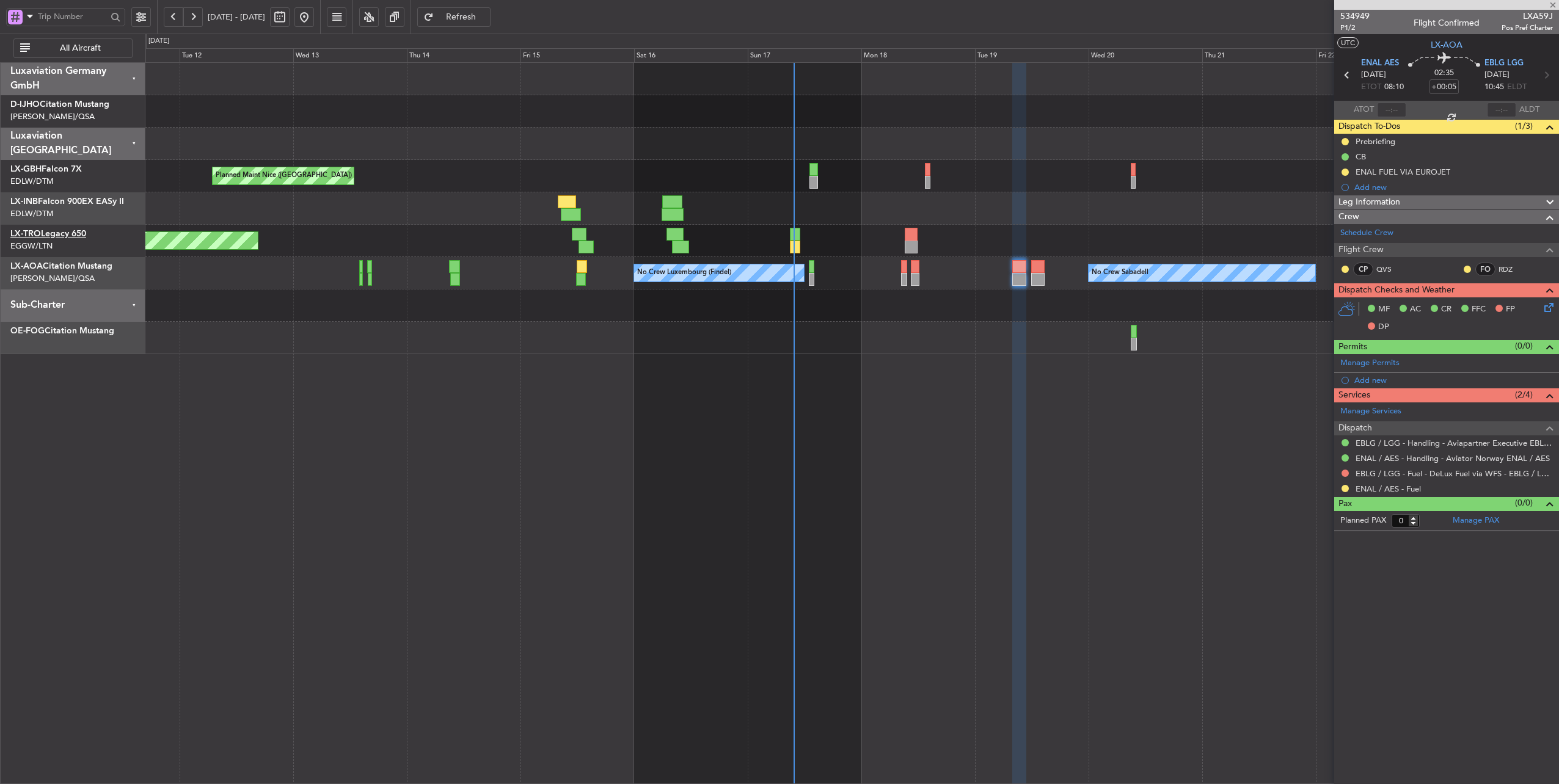
type input "+00:30"
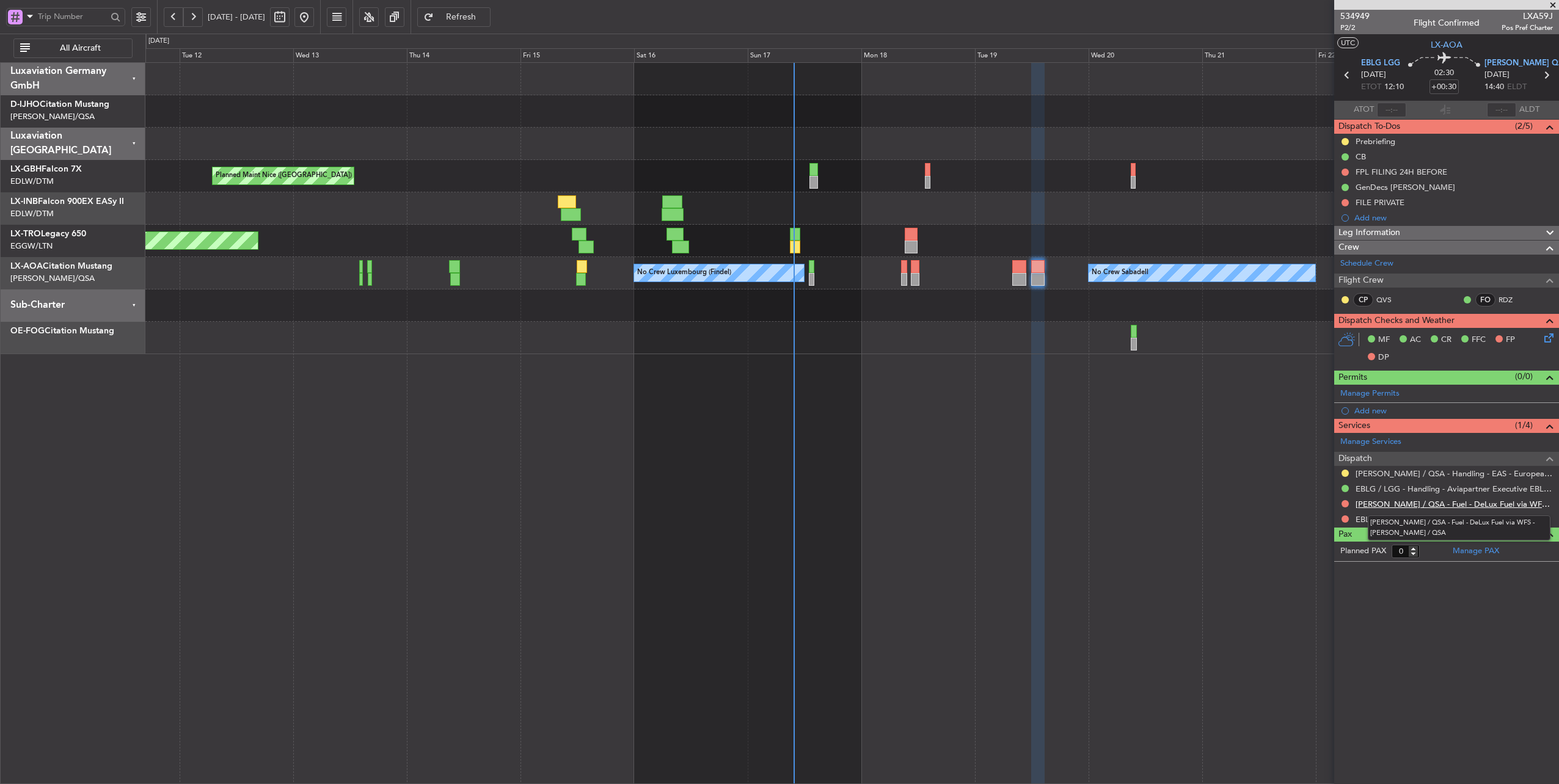
click at [1464, 501] on link "[PERSON_NAME] / QSA - Fuel - DeLux Fuel via WFS - [PERSON_NAME] / QSA" at bounding box center [1453, 504] width 197 height 10
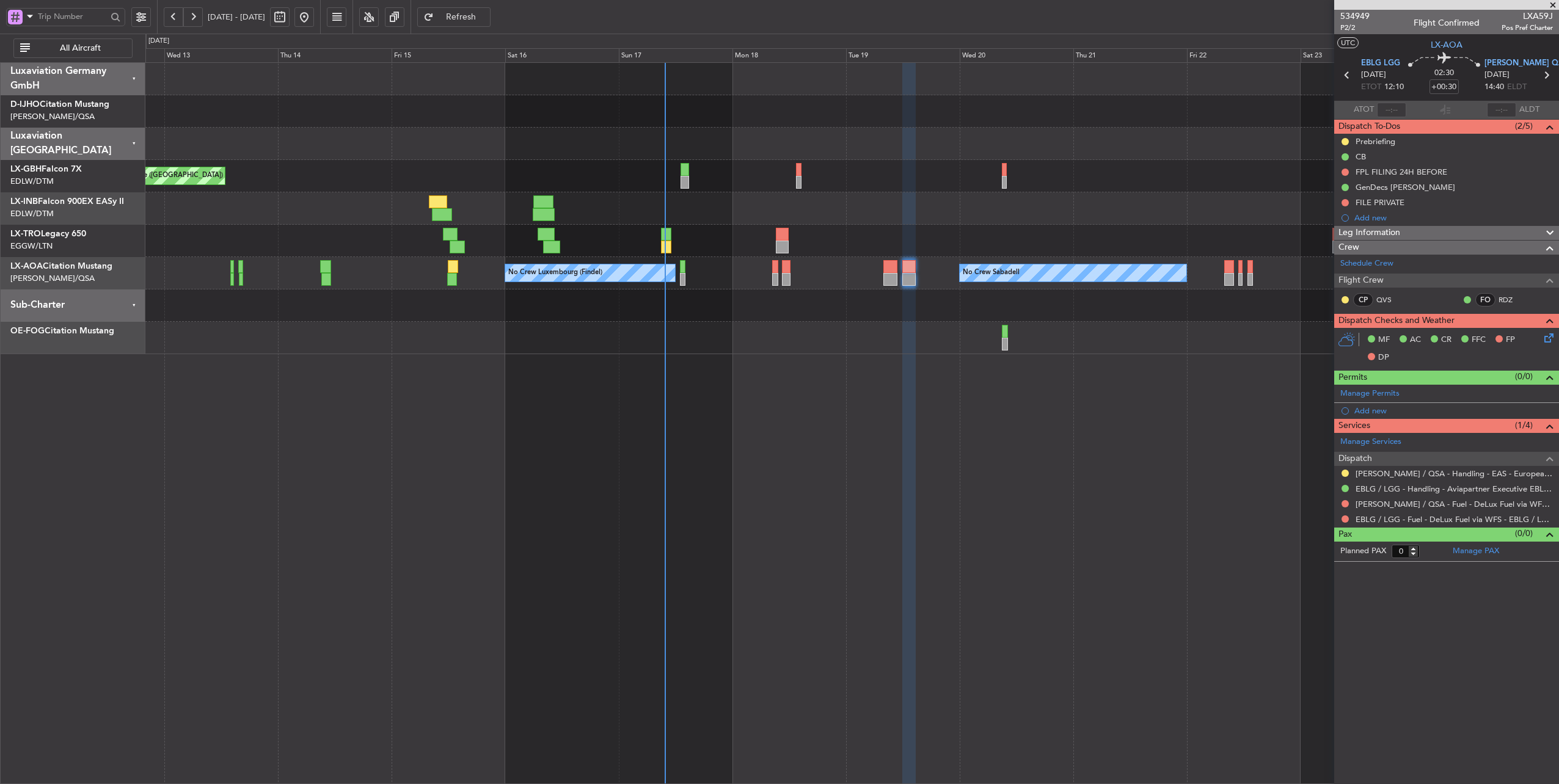
click at [878, 210] on div at bounding box center [852, 208] width 1414 height 33
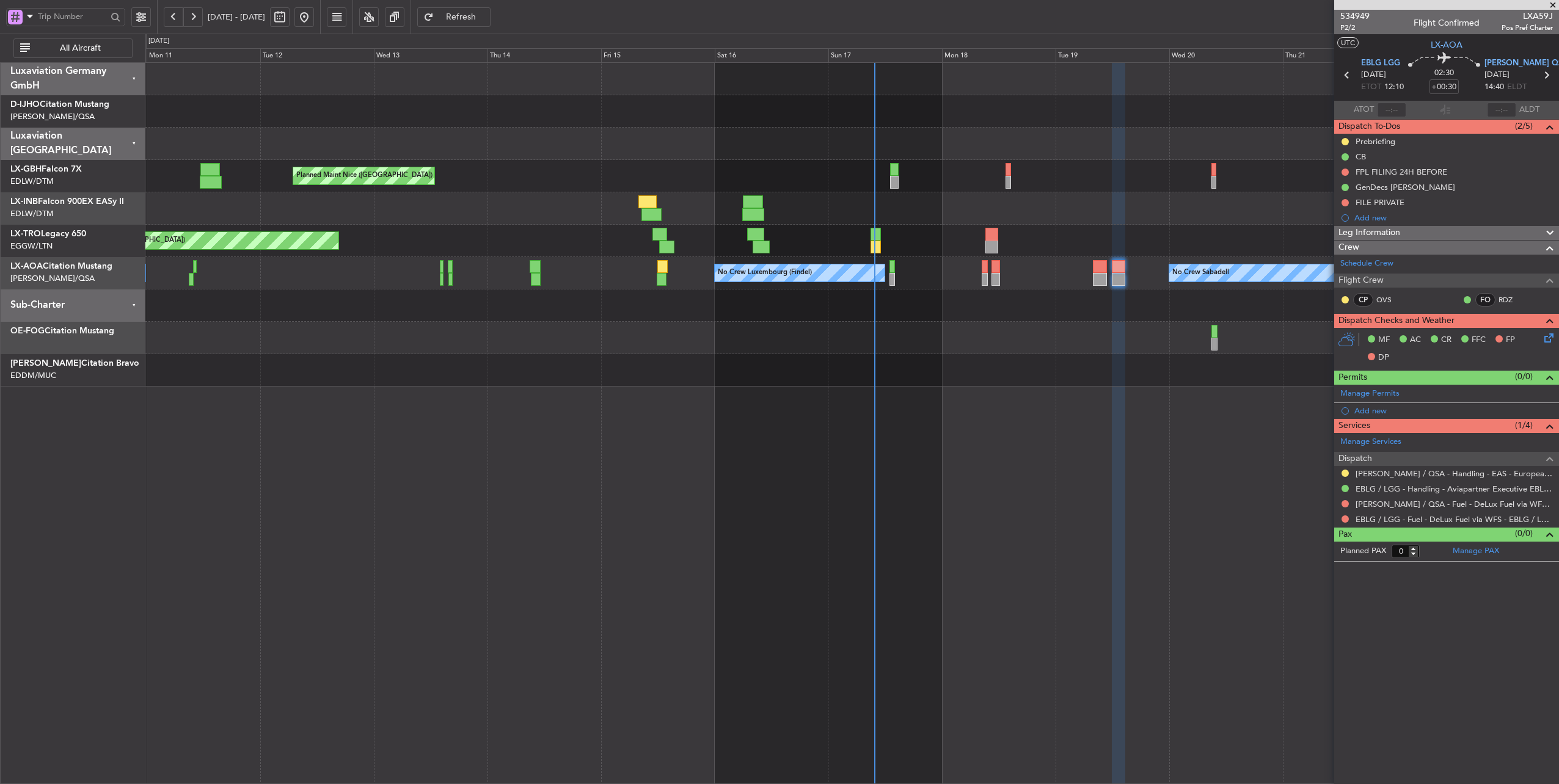
click at [862, 147] on div at bounding box center [852, 143] width 1414 height 33
